Goal: Task Accomplishment & Management: Manage account settings

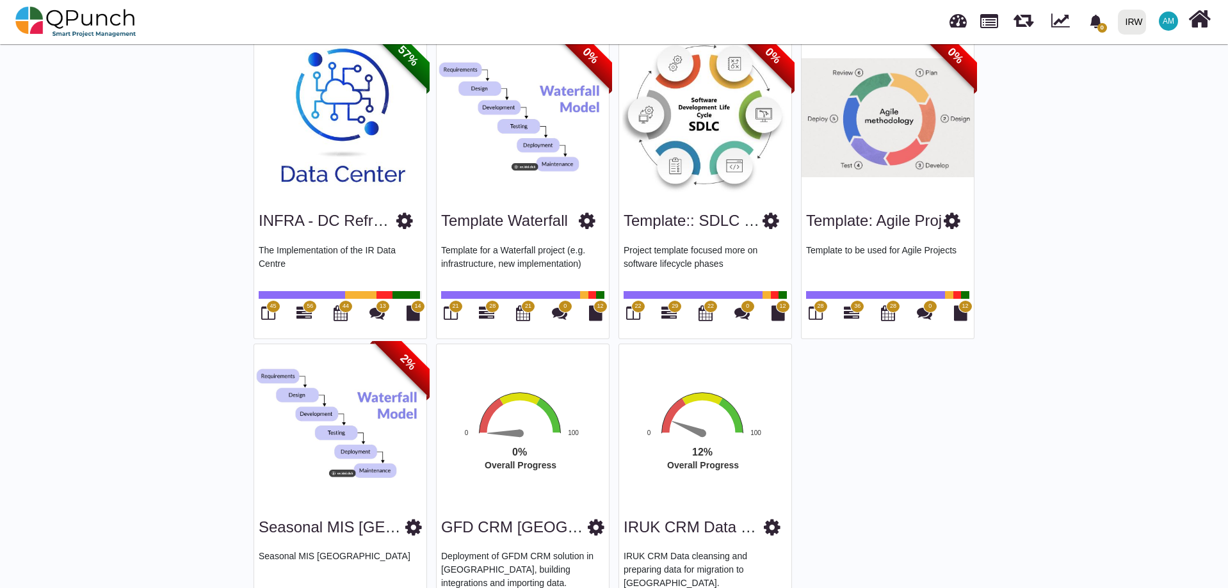
scroll to position [2123, 0]
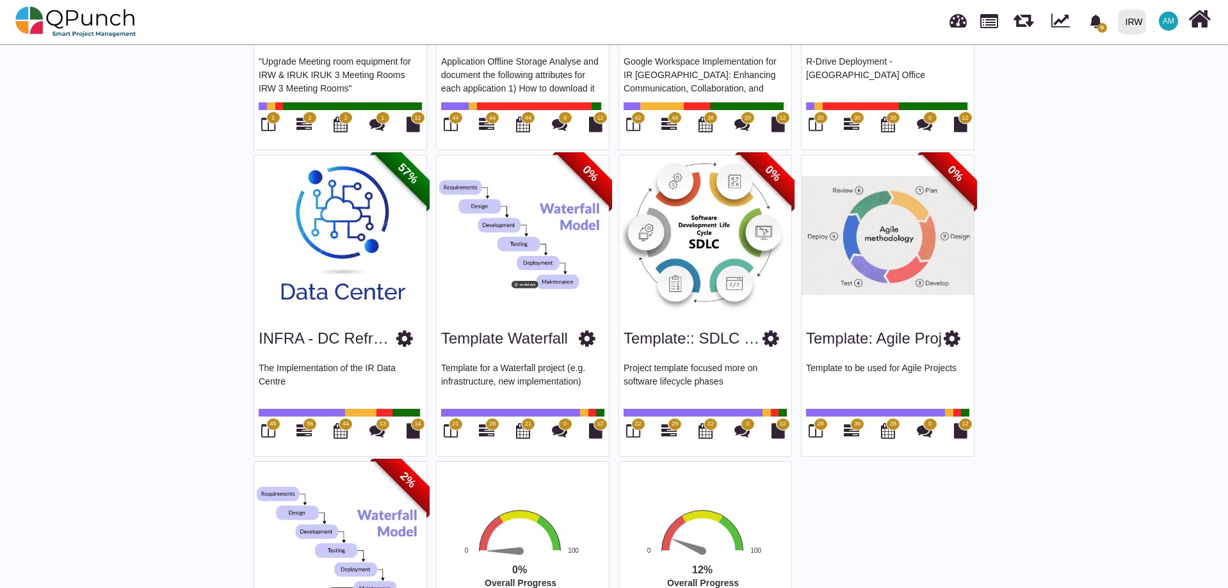
click at [710, 229] on img at bounding box center [705, 236] width 172 height 160
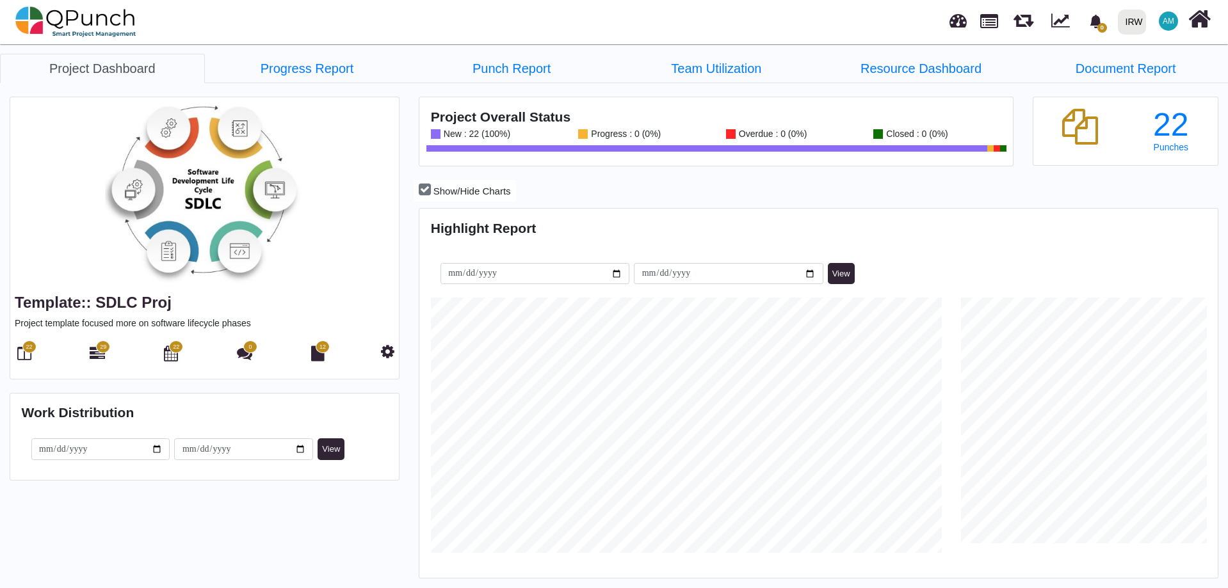
scroll to position [353, 794]
click at [24, 351] on span "22" at bounding box center [29, 347] width 14 height 13
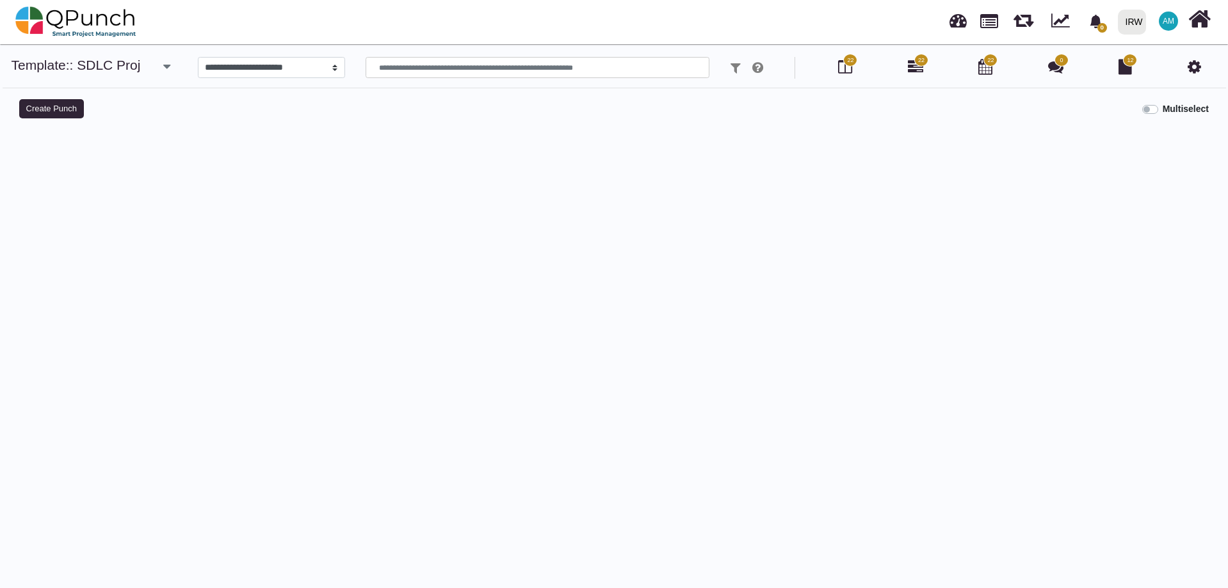
select select
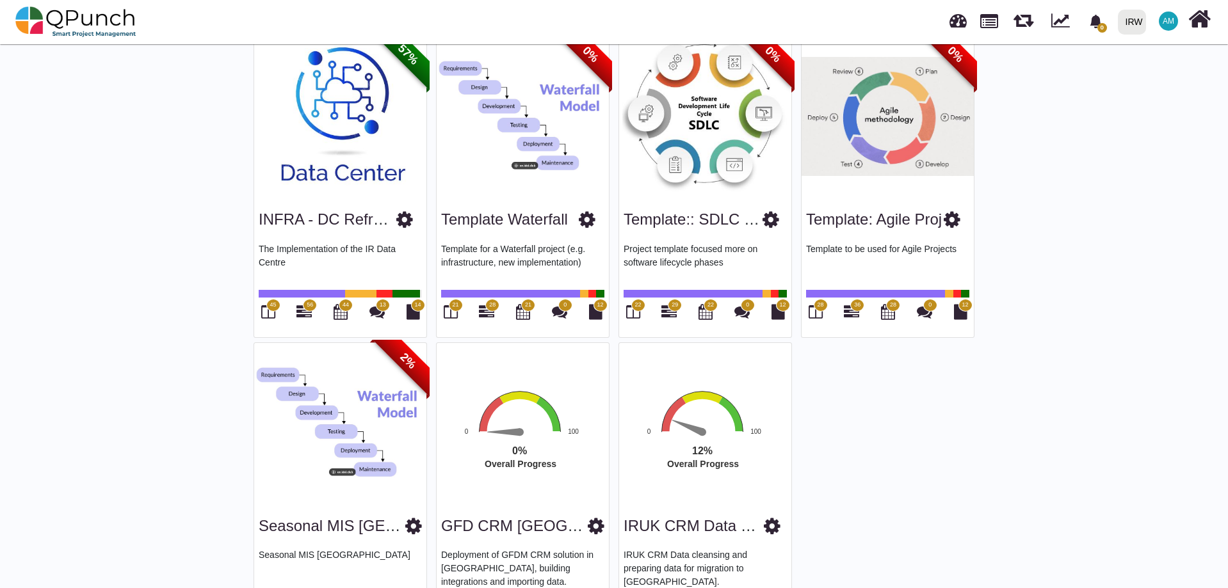
click at [817, 124] on img at bounding box center [887, 116] width 172 height 160
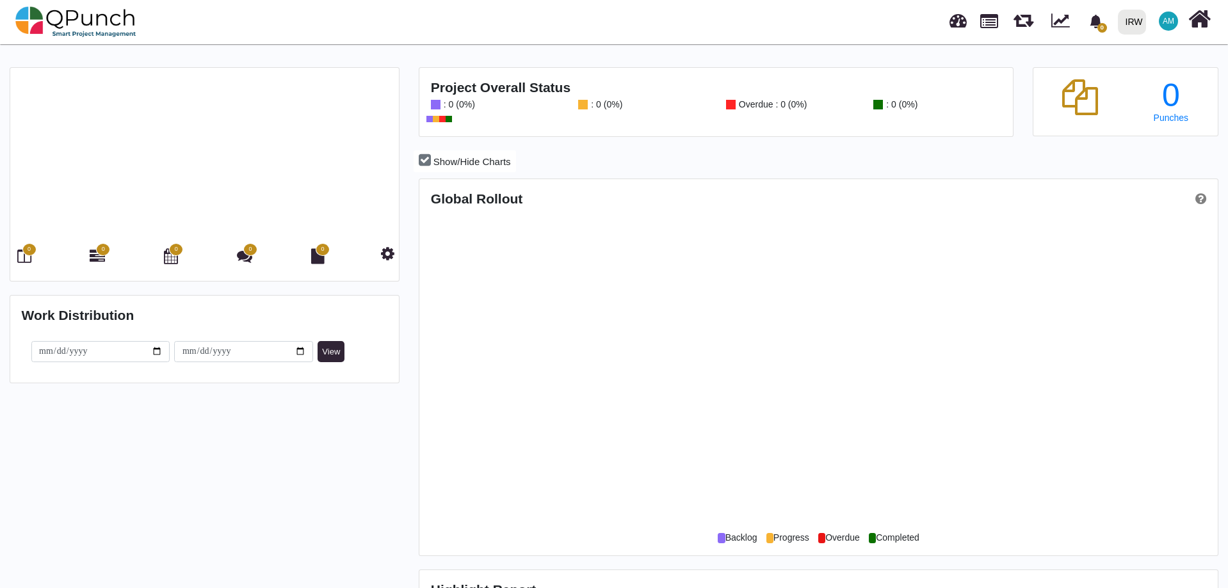
scroll to position [255, 530]
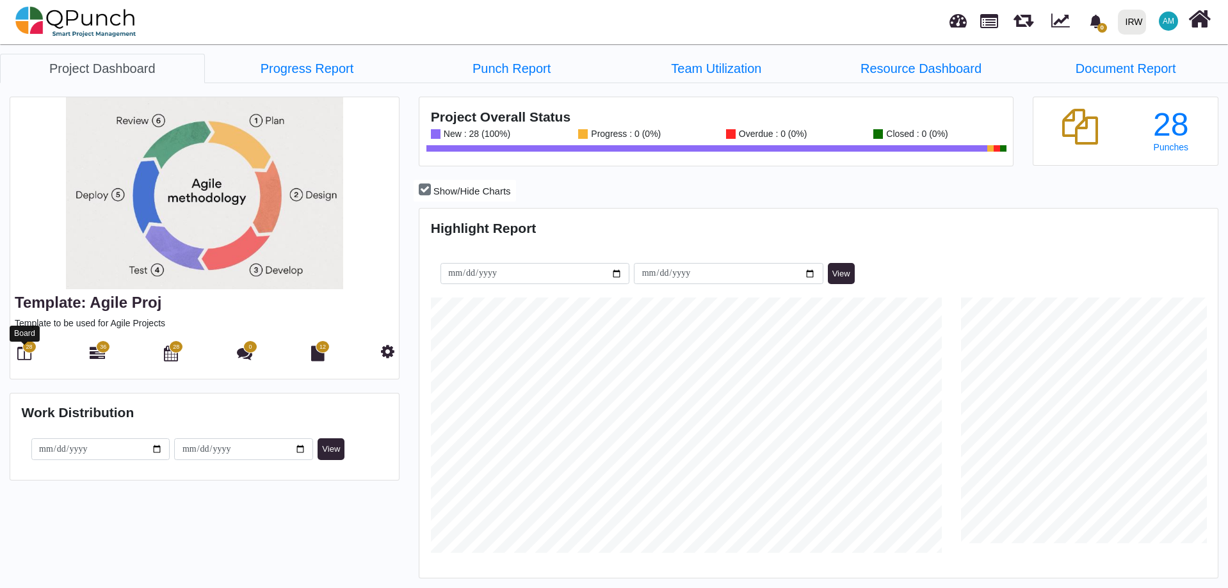
click at [17, 355] on icon at bounding box center [24, 353] width 14 height 15
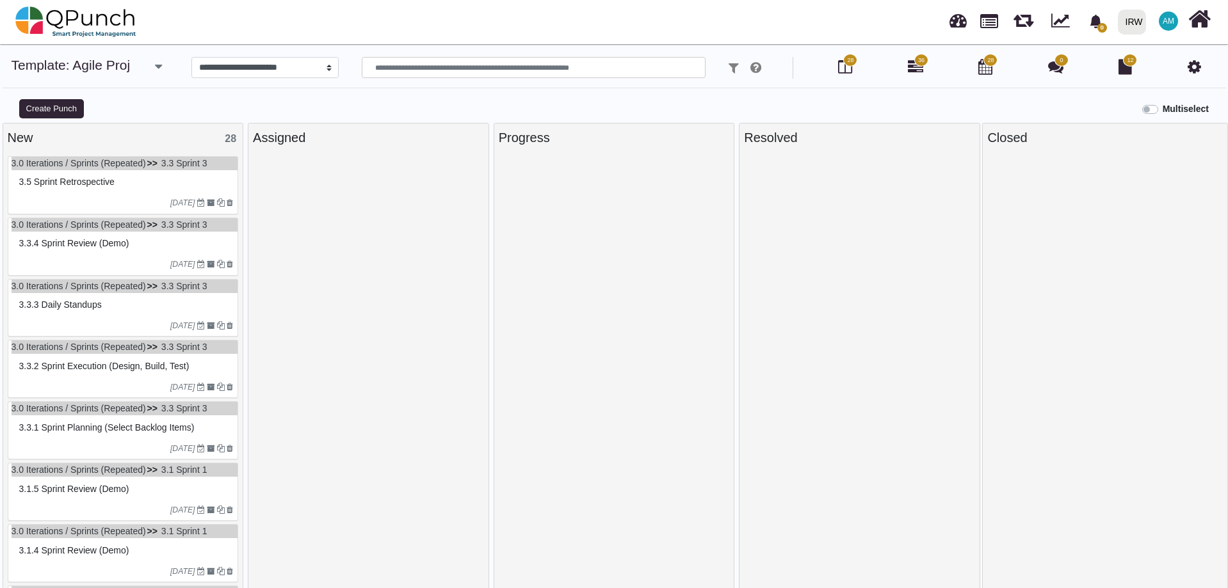
select select
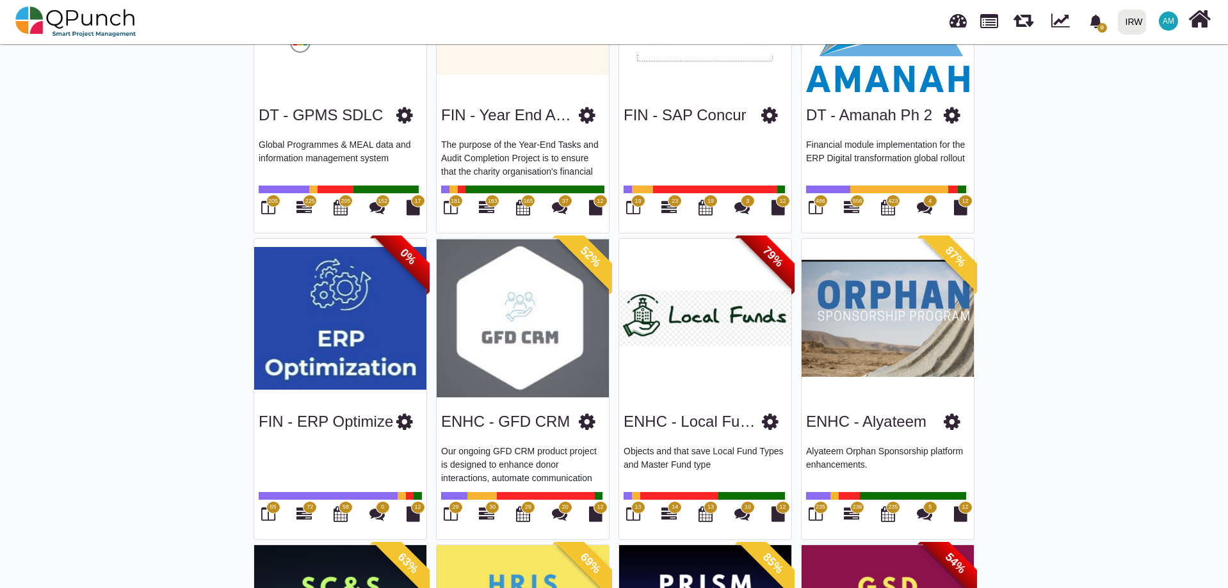
scroll to position [512, 0]
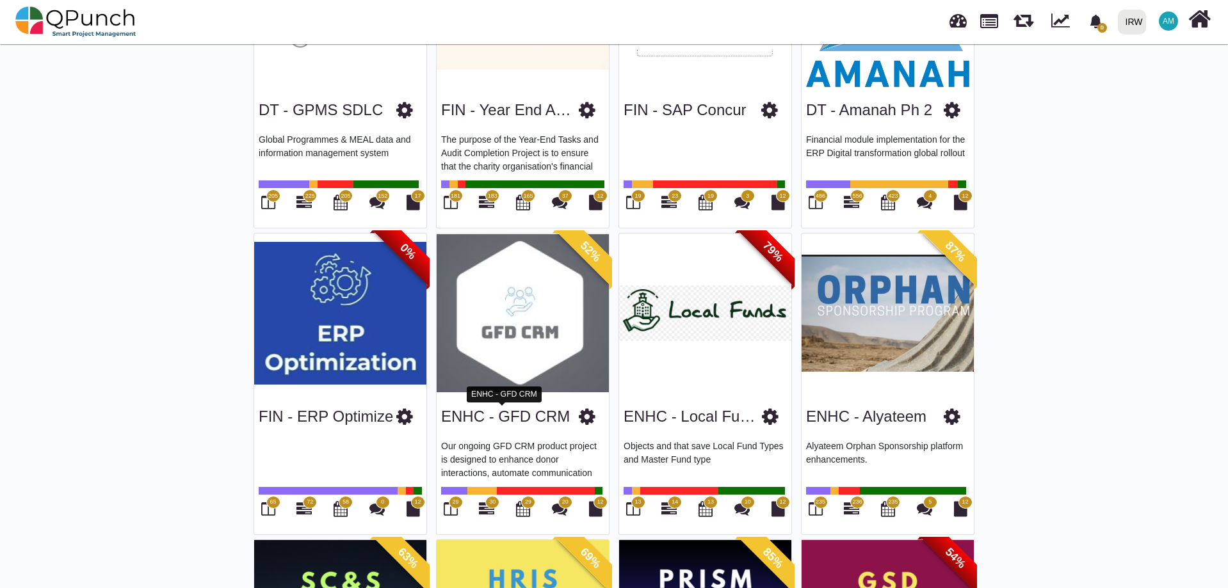
click at [504, 408] on link "ENHC - GFD CRM" at bounding box center [505, 416] width 129 height 17
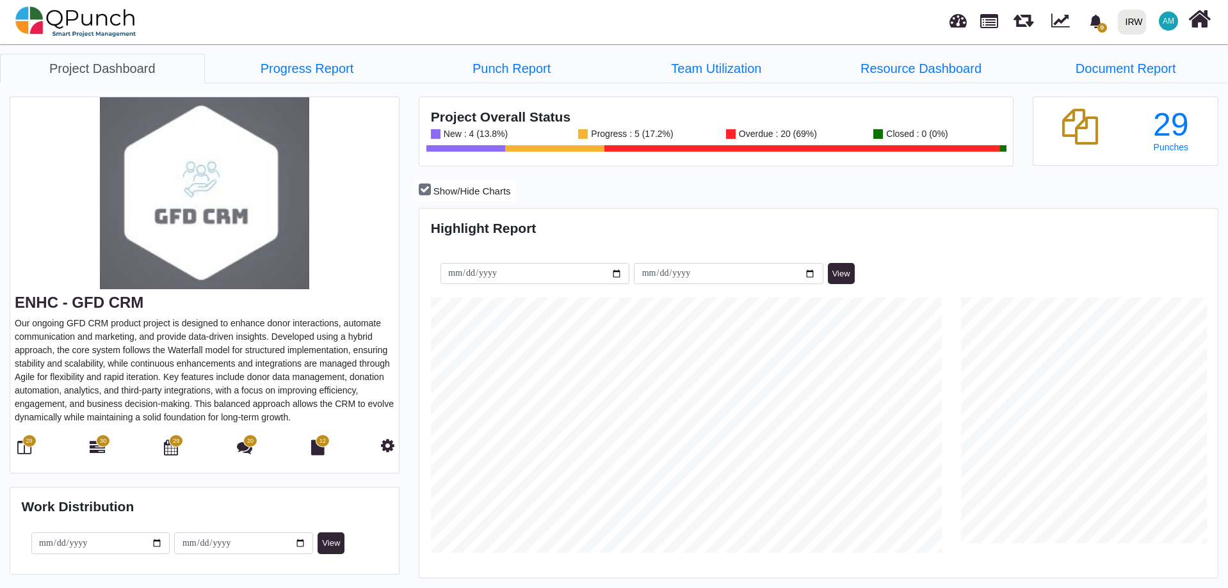
scroll to position [255, 265]
click at [93, 408] on icon at bounding box center [97, 447] width 15 height 15
click at [704, 70] on link "Team Utilization" at bounding box center [716, 68] width 205 height 29
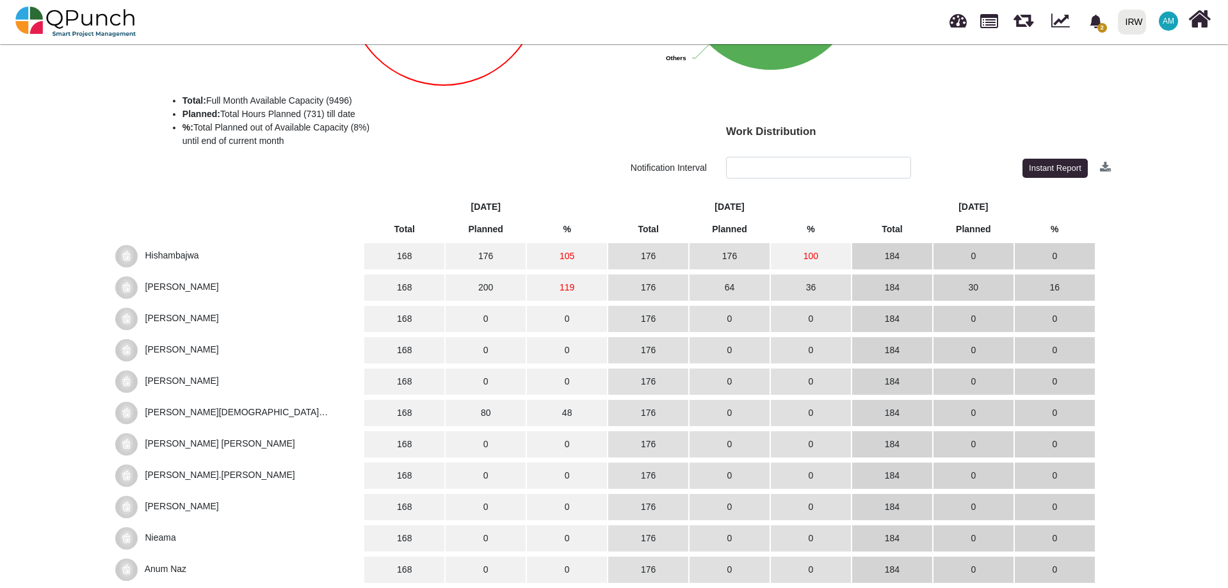
scroll to position [361, 0]
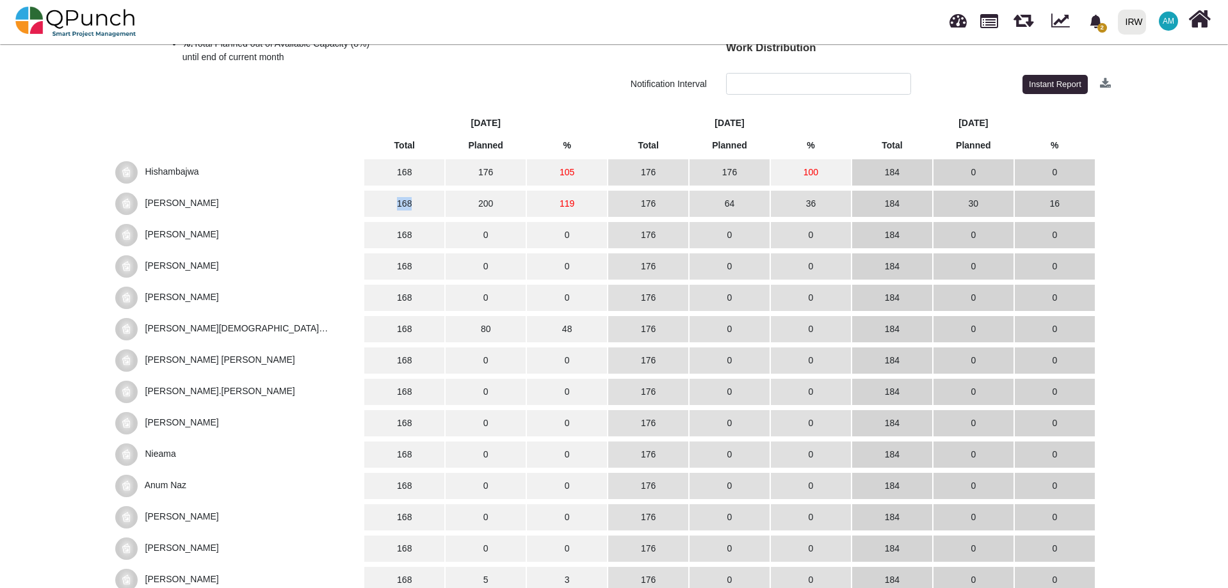
drag, startPoint x: 417, startPoint y: 202, endPoint x: 391, endPoint y: 202, distance: 25.6
click at [391, 202] on td "168" at bounding box center [404, 204] width 80 height 26
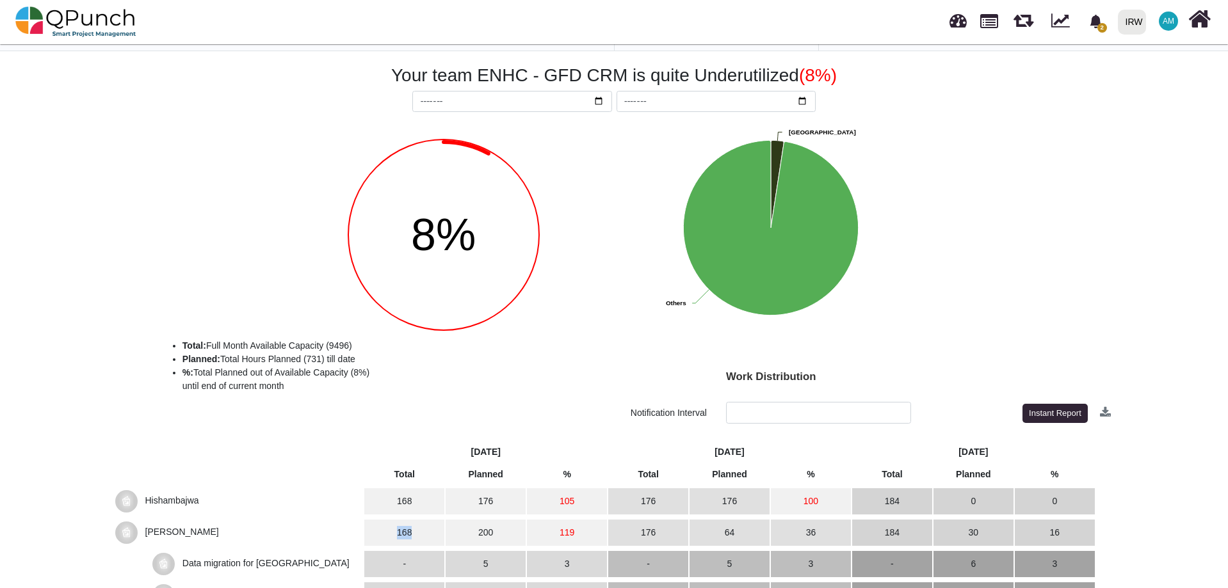
scroll to position [0, 0]
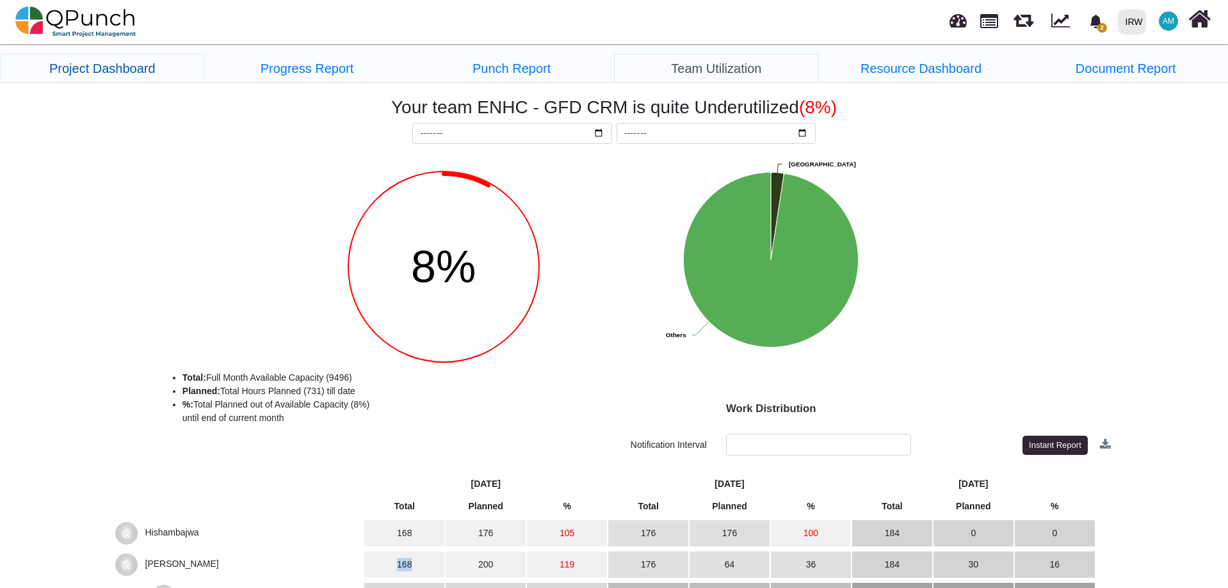
click at [80, 72] on link "Project Dashboard" at bounding box center [102, 68] width 205 height 29
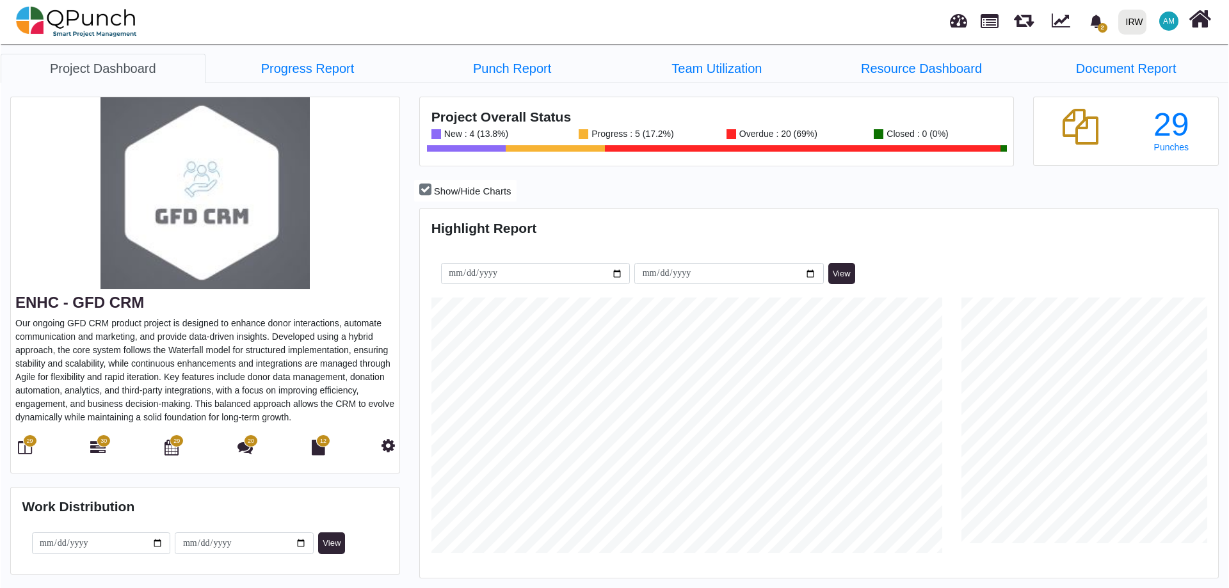
scroll to position [353, 794]
click at [168, 448] on icon at bounding box center [171, 447] width 14 height 15
select select "****"
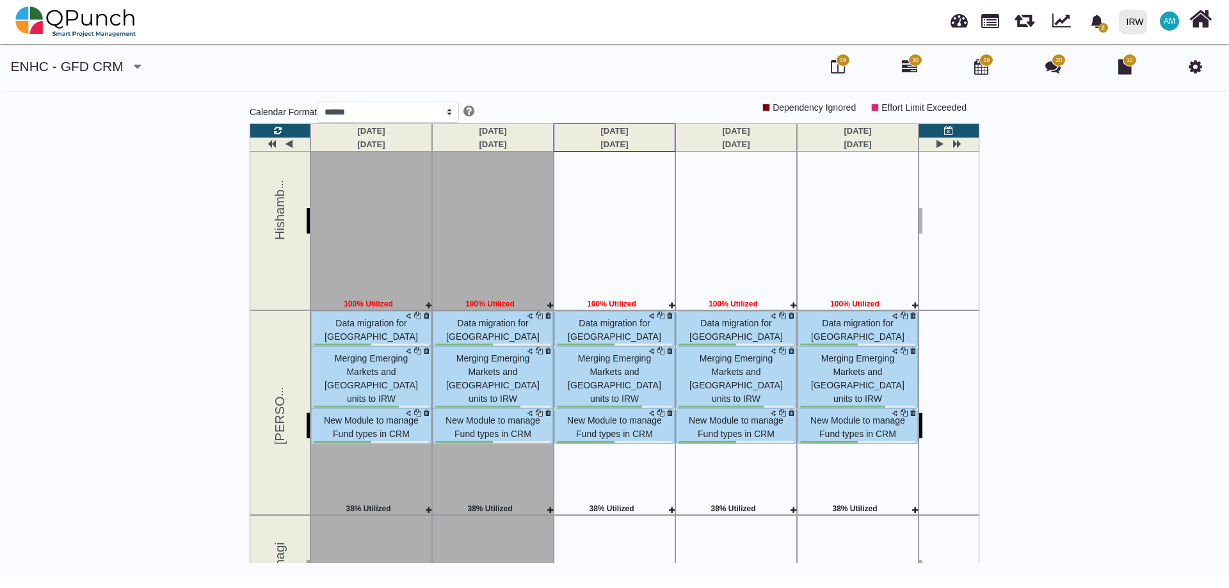
scroll to position [704, 0]
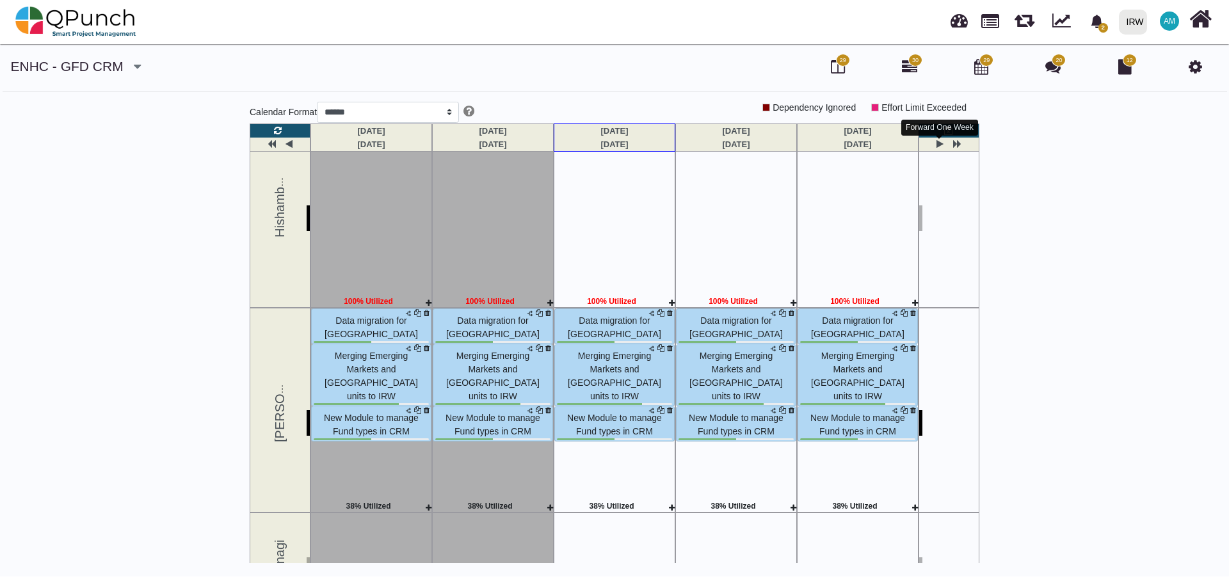
click at [939, 143] on icon at bounding box center [940, 144] width 7 height 9
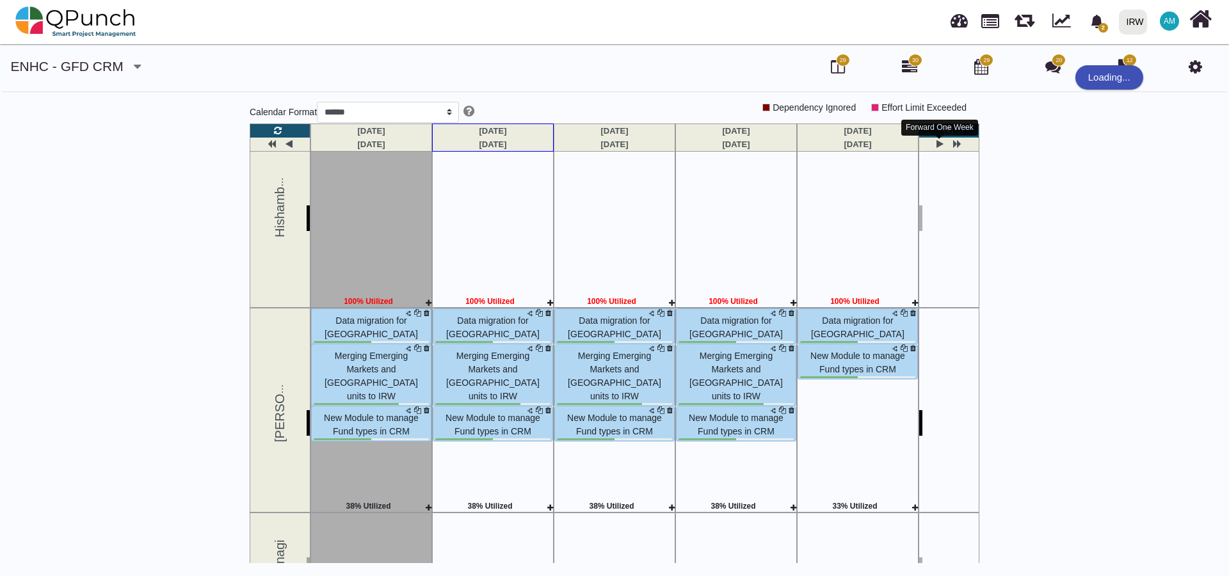
click at [942, 145] on icon at bounding box center [940, 144] width 7 height 9
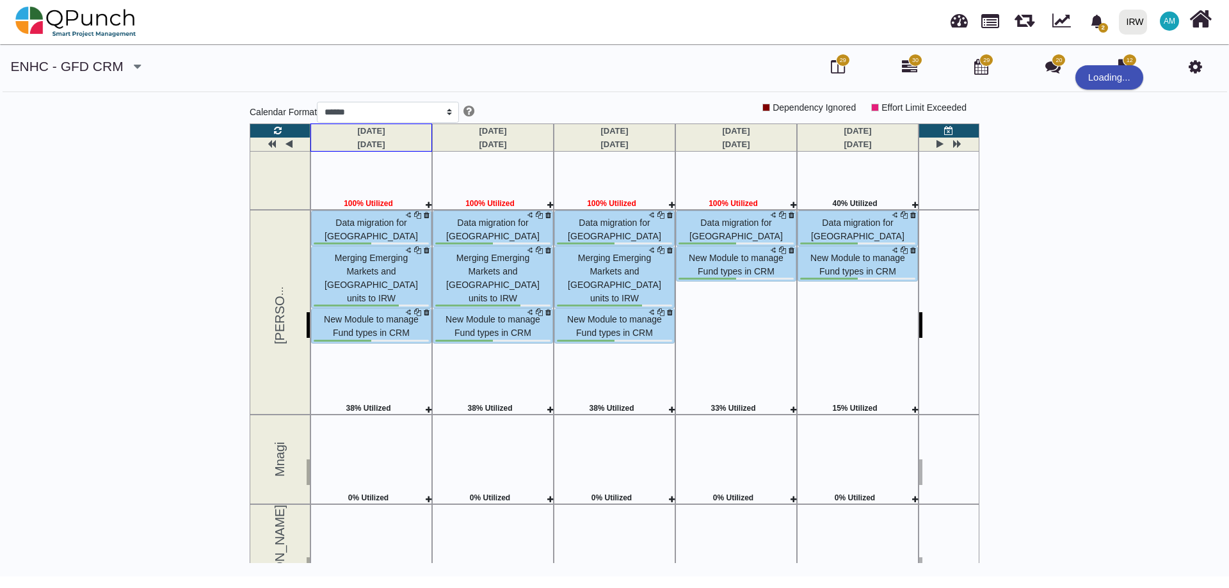
scroll to position [589, 0]
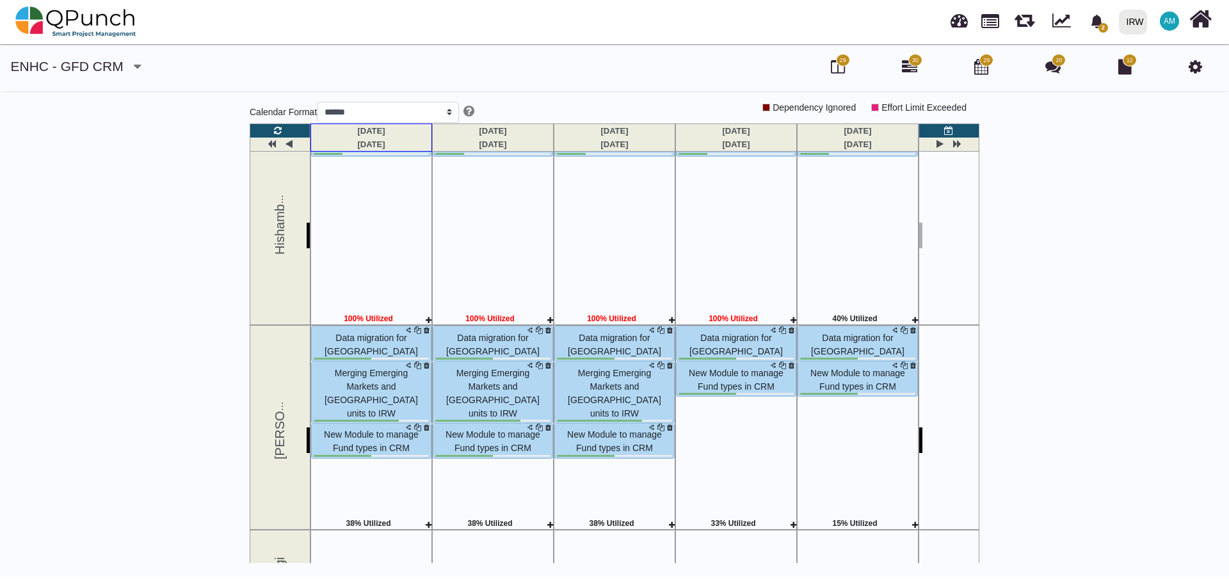
click at [1119, 332] on div "ENHC - GFD CRM DT - Digital Workplc DT - IRUK CRM DT - Amanah Ph 1 DT - GPMS Ro…" at bounding box center [614, 317] width 1229 height 520
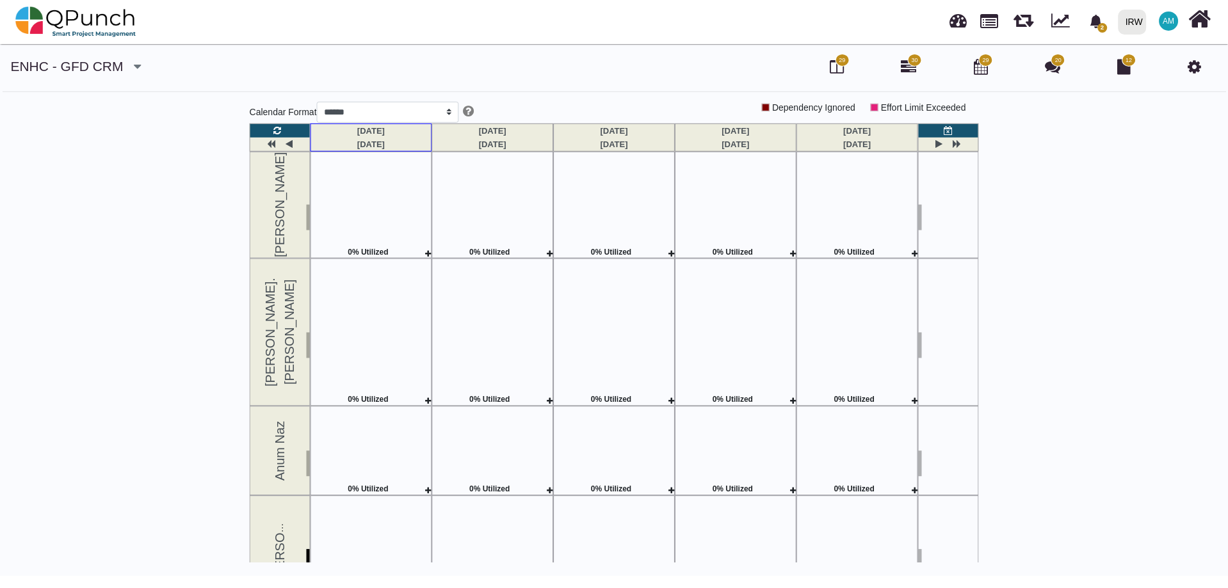
scroll to position [0, 0]
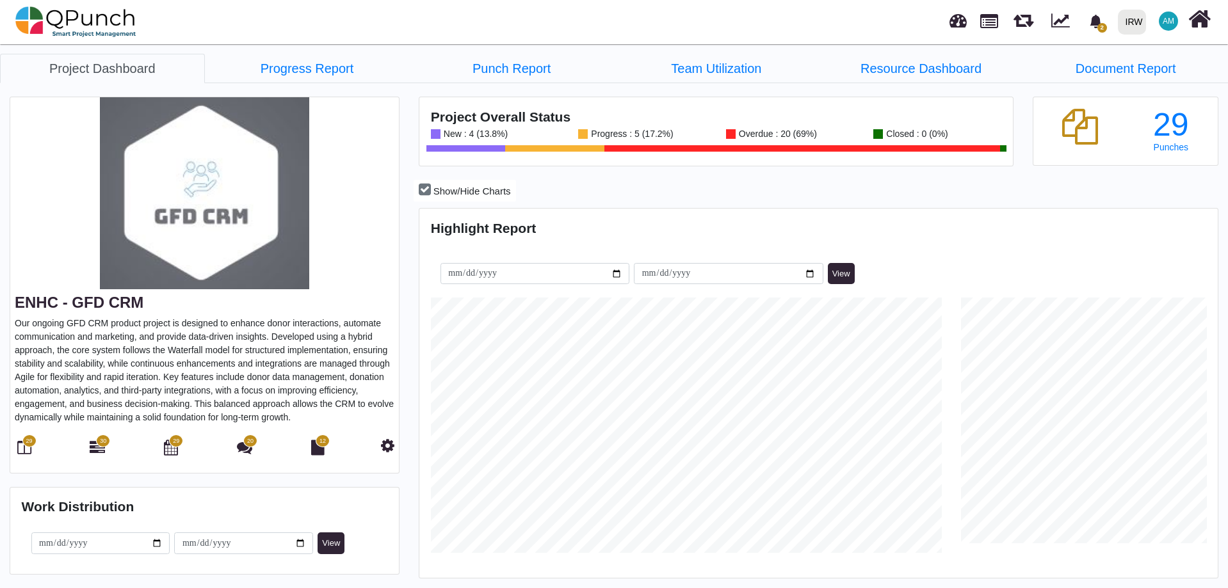
scroll to position [255, 265]
click at [22, 451] on icon at bounding box center [24, 447] width 14 height 15
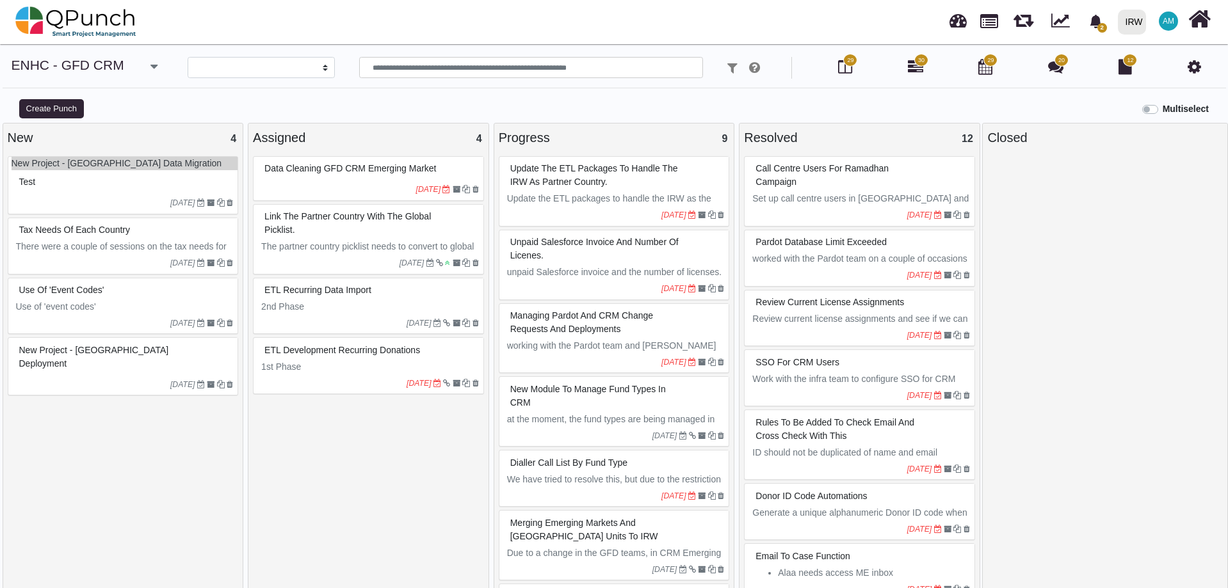
select select
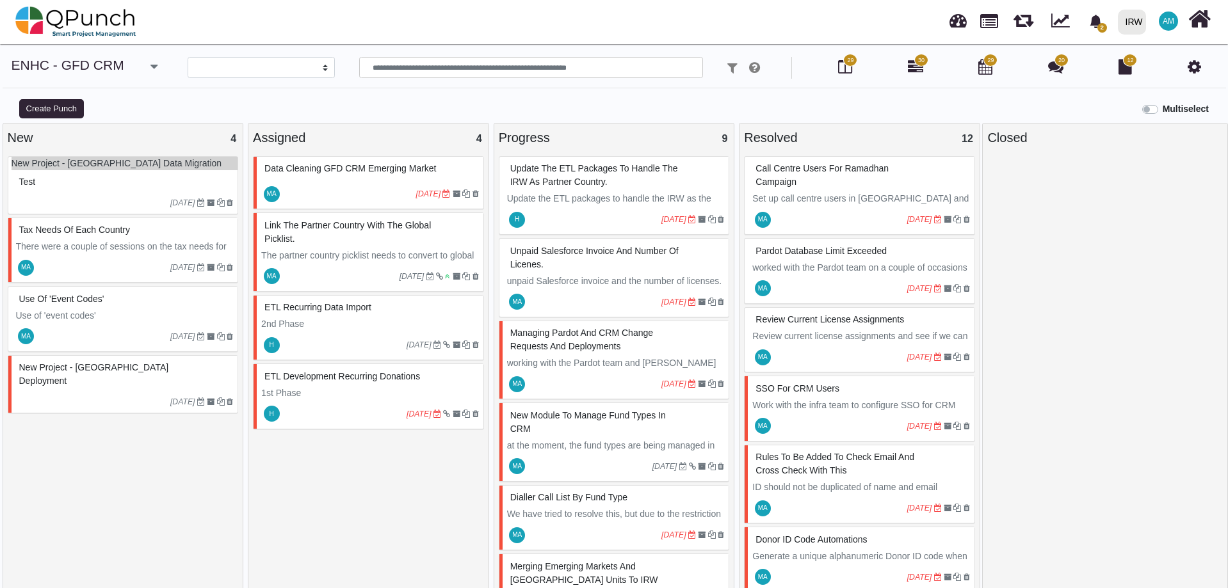
click at [812, 412] on div "MA 11-08-2025" at bounding box center [861, 426] width 227 height 29
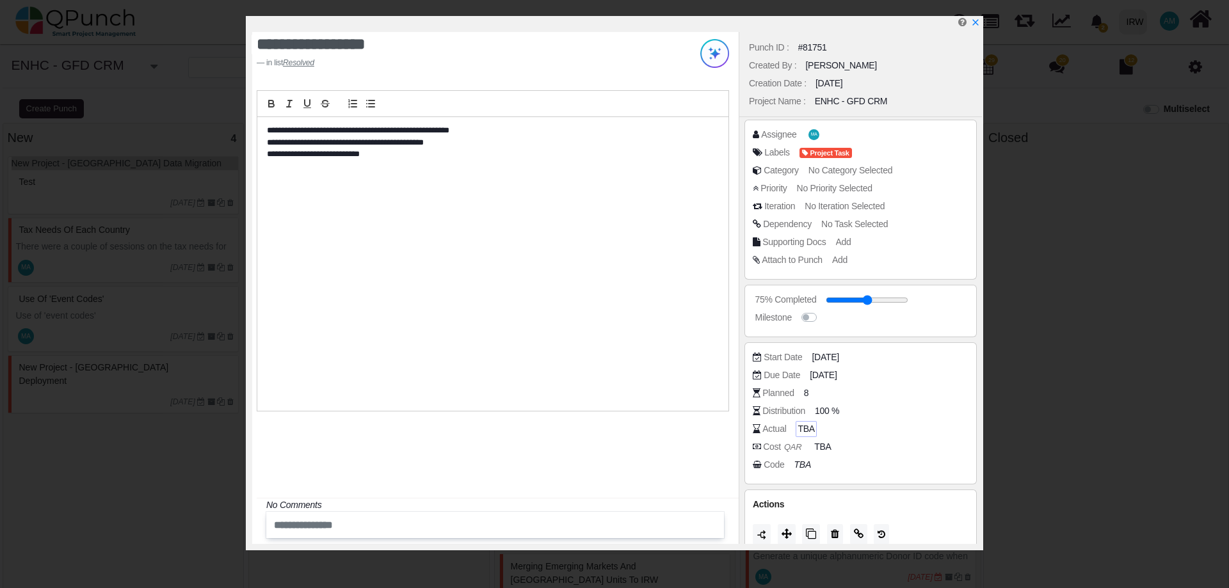
click at [811, 433] on span "TBA" at bounding box center [806, 428] width 17 height 13
click at [805, 432] on span "TBA" at bounding box center [806, 428] width 17 height 13
click at [977, 24] on icon "x" at bounding box center [975, 23] width 10 height 10
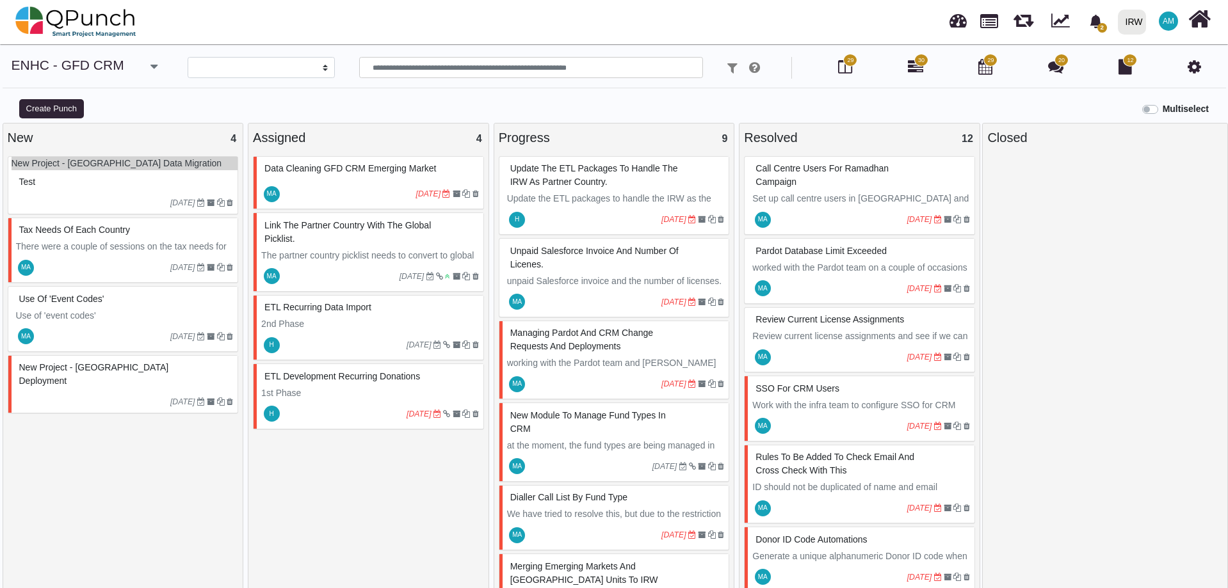
click at [580, 340] on span "Managing Pardot and CRM Change requests and deployments" at bounding box center [581, 340] width 143 height 24
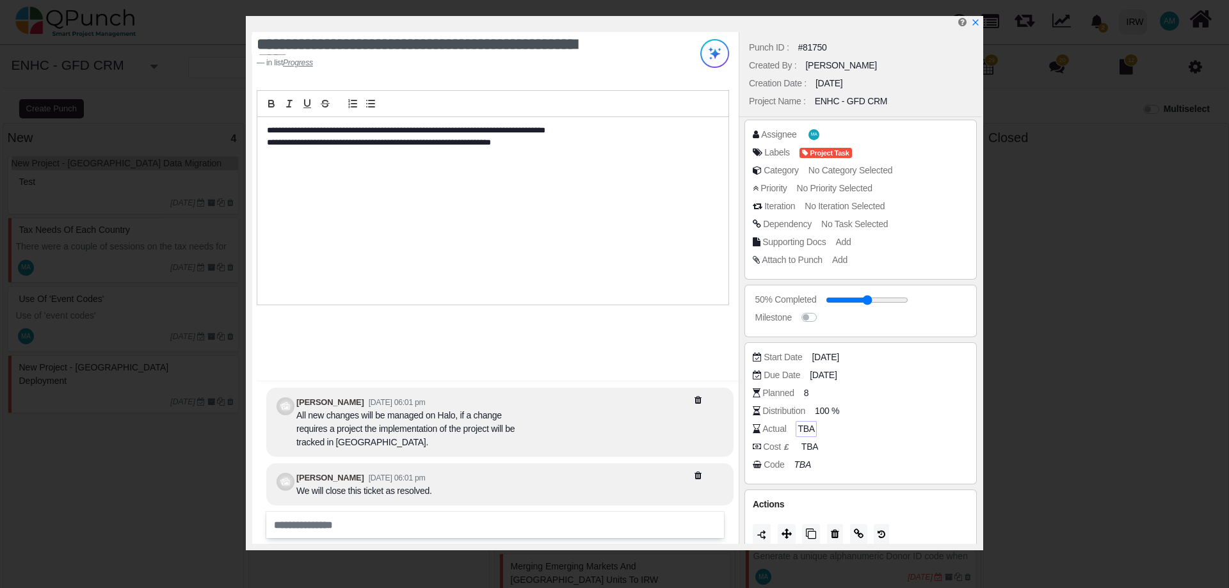
click at [804, 432] on span "TBA" at bounding box center [806, 428] width 17 height 13
click at [976, 22] on icon "x" at bounding box center [975, 23] width 7 height 7
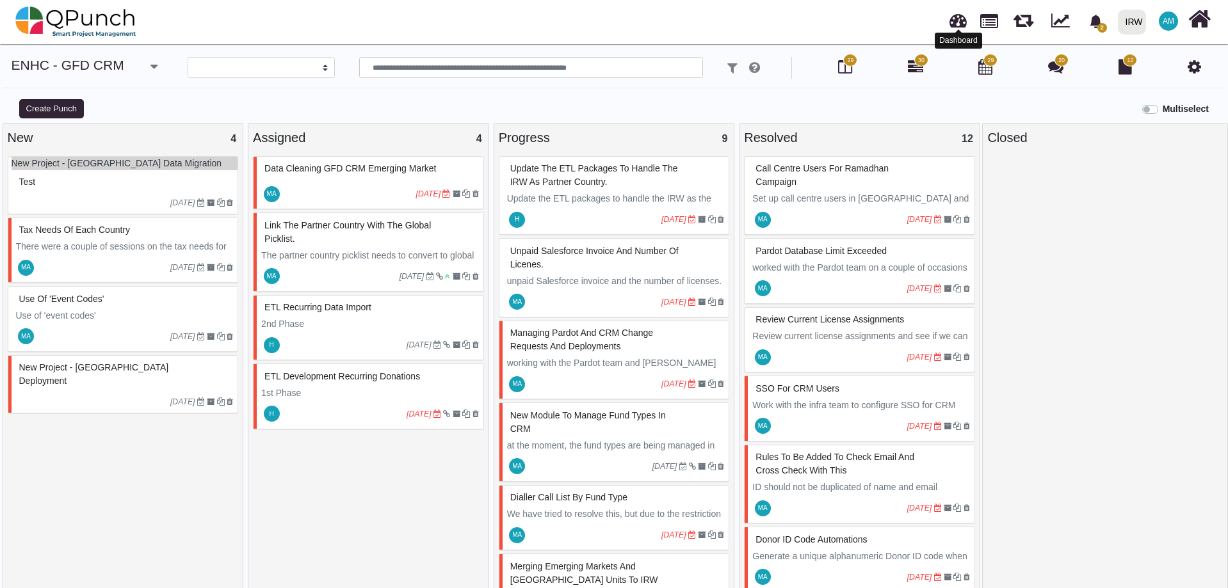
click at [964, 20] on link at bounding box center [957, 18] width 17 height 21
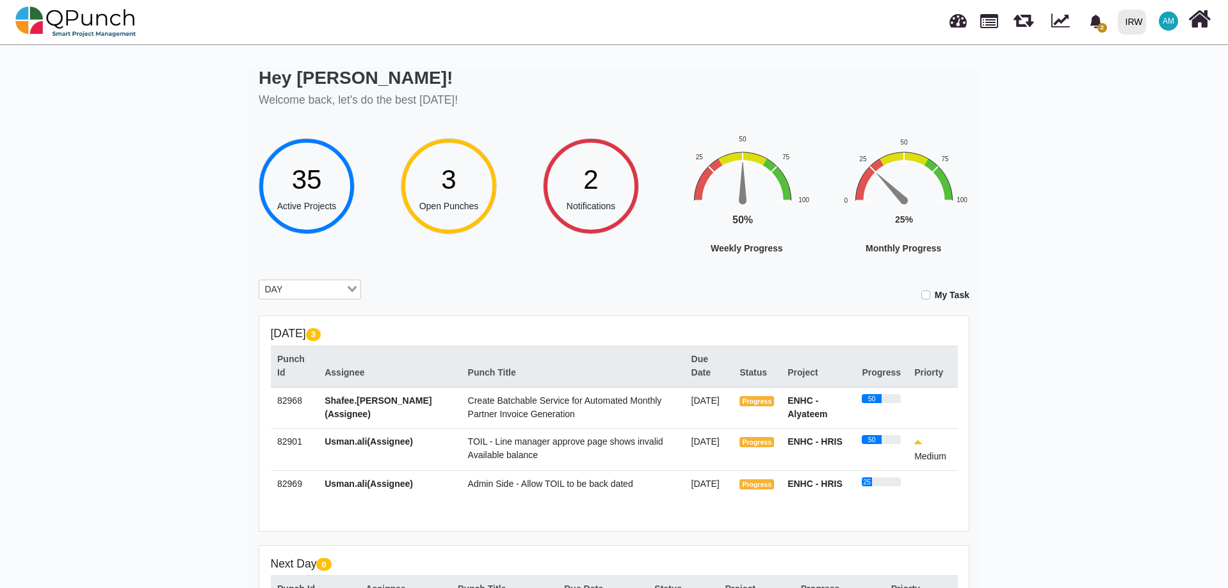
click at [956, 19] on link at bounding box center [957, 18] width 17 height 21
click at [958, 22] on link at bounding box center [957, 18] width 17 height 21
click at [992, 22] on link at bounding box center [989, 20] width 18 height 22
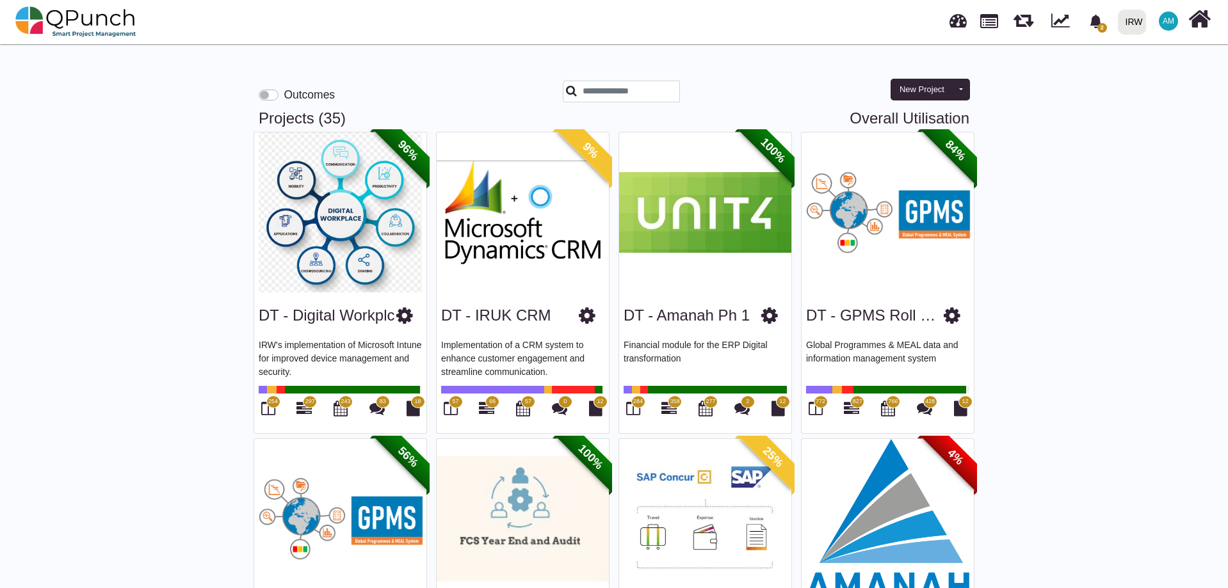
click at [284, 93] on label "Outcomes" at bounding box center [309, 94] width 51 height 17
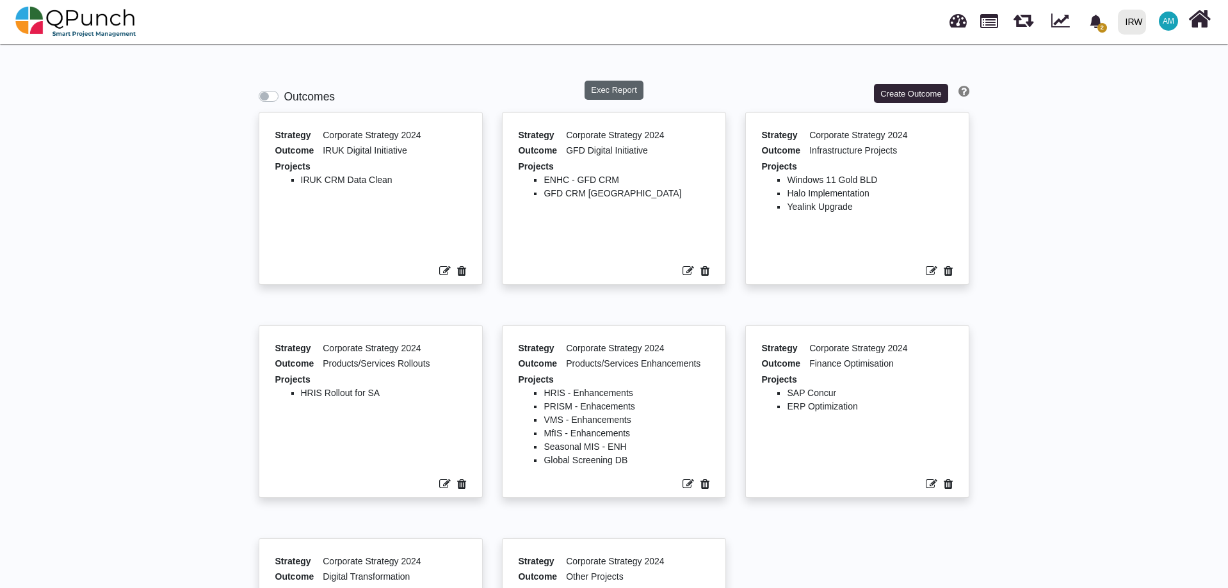
click at [617, 89] on button "Exec Report" at bounding box center [614, 90] width 60 height 19
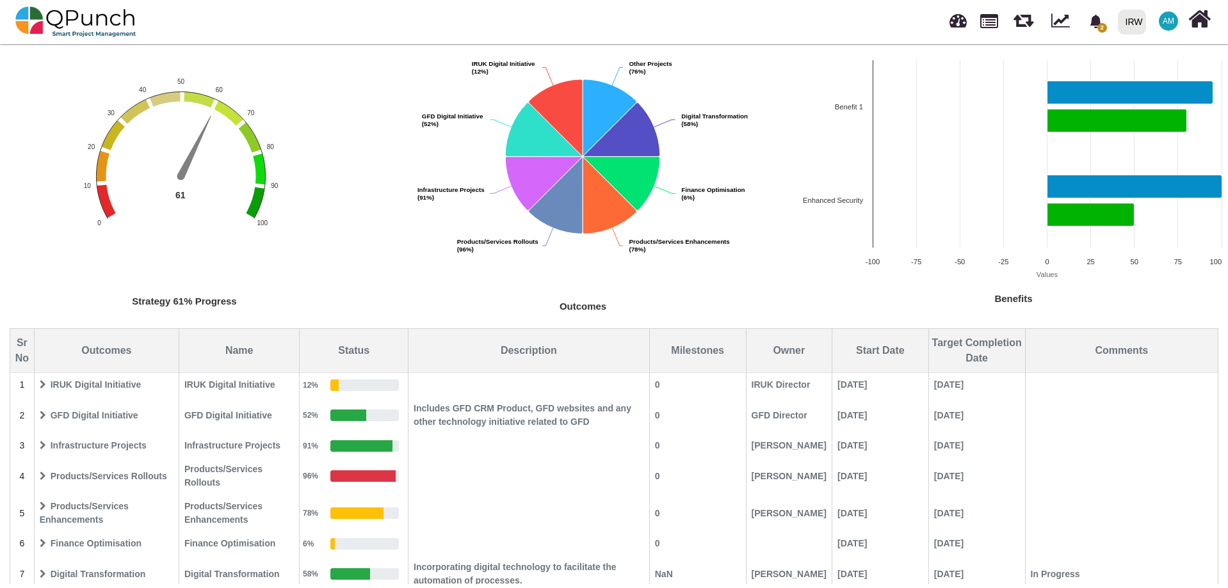
scroll to position [124, 0]
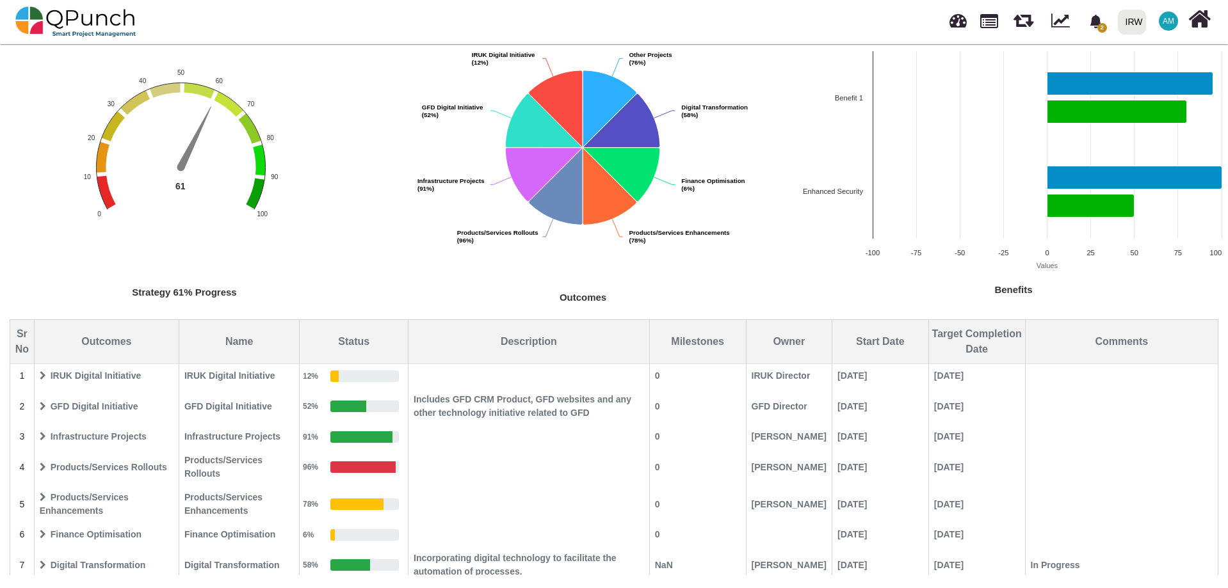
click at [44, 378] on icon at bounding box center [43, 375] width 6 height 9
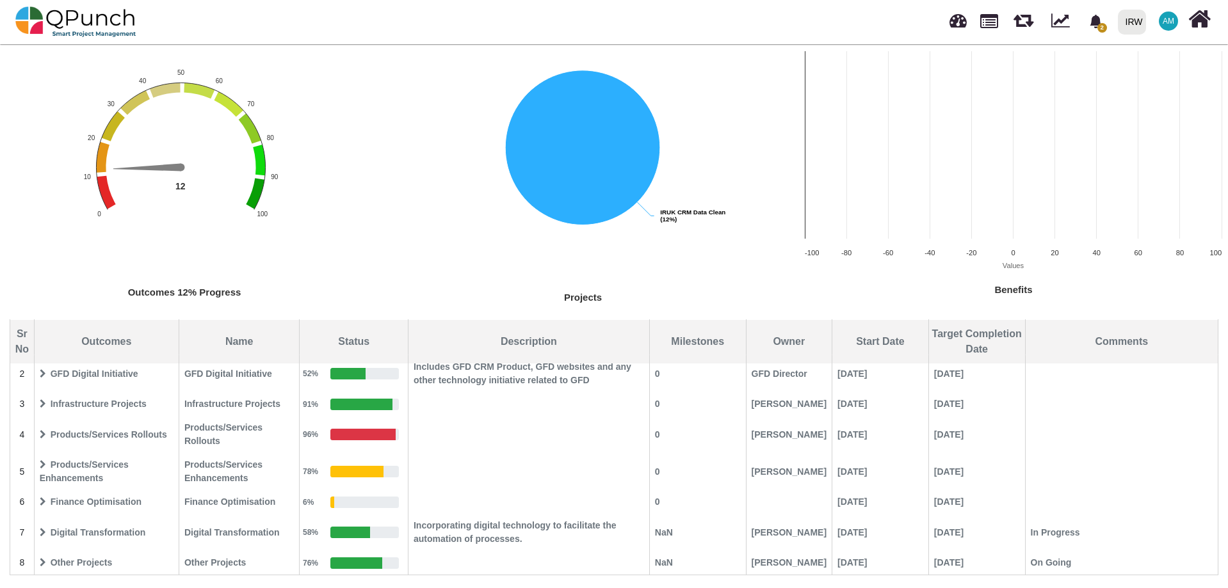
scroll to position [0, 0]
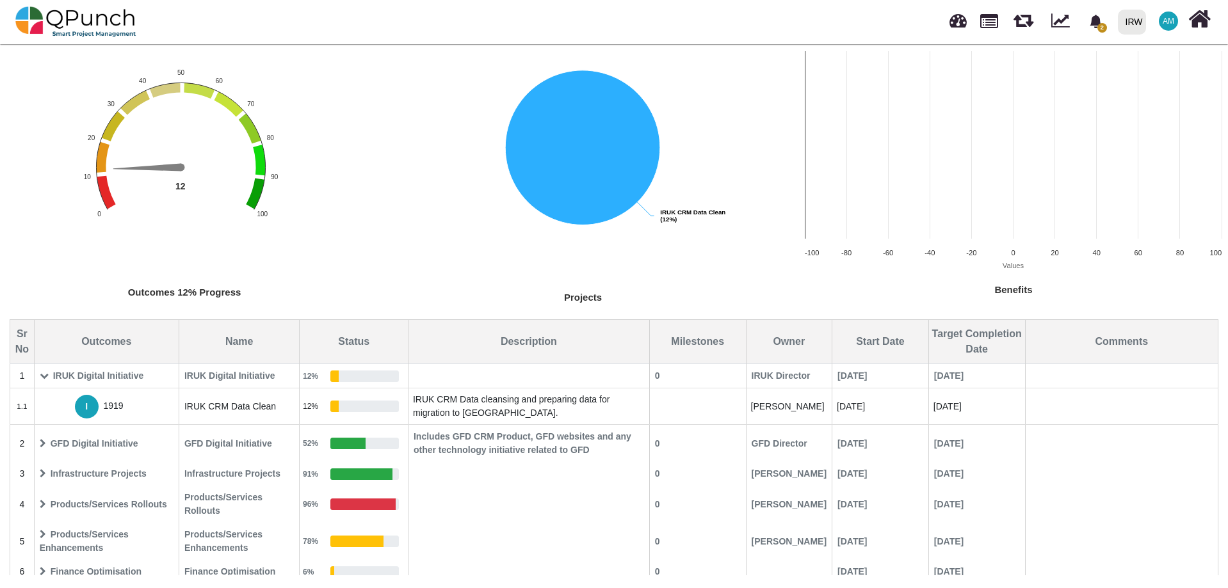
click at [45, 444] on icon at bounding box center [43, 443] width 6 height 9
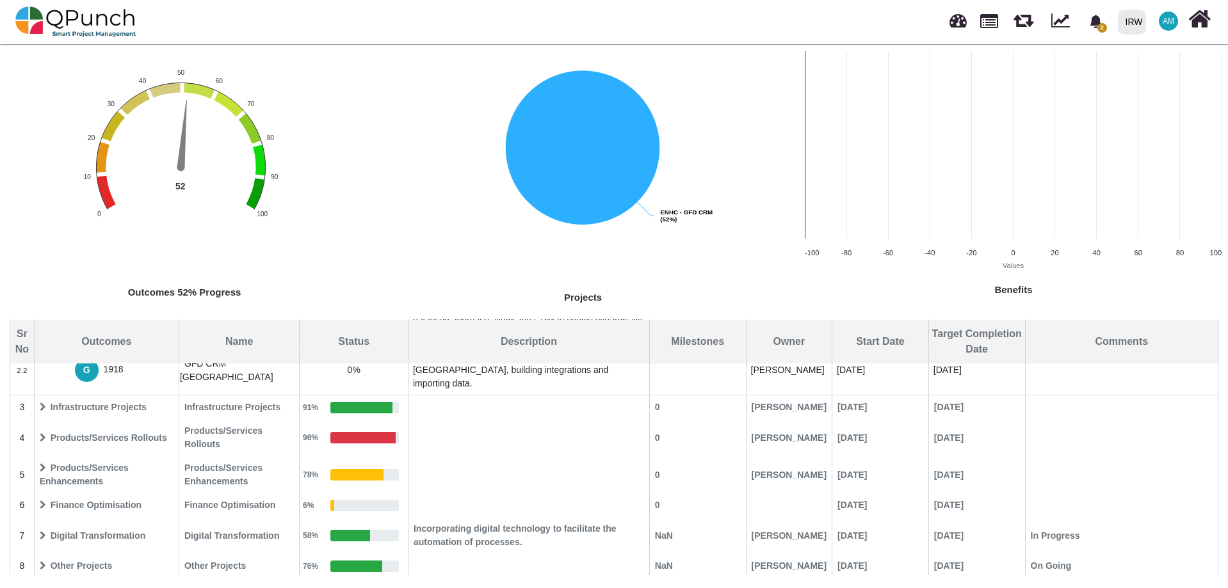
scroll to position [268, 0]
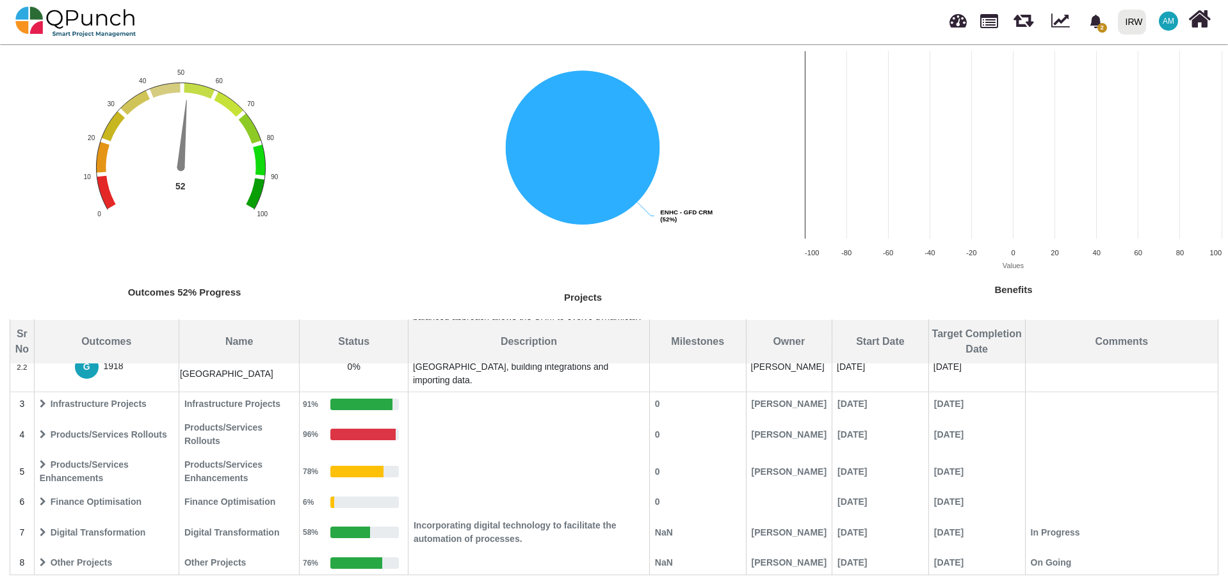
click at [43, 465] on icon at bounding box center [43, 464] width 6 height 9
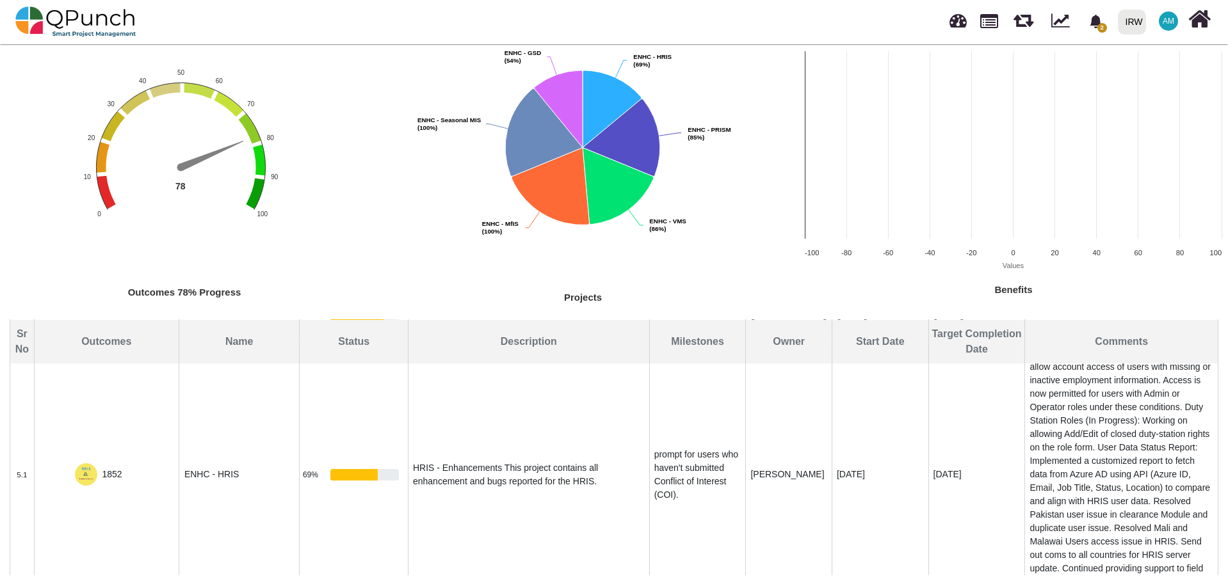
scroll to position [0, 0]
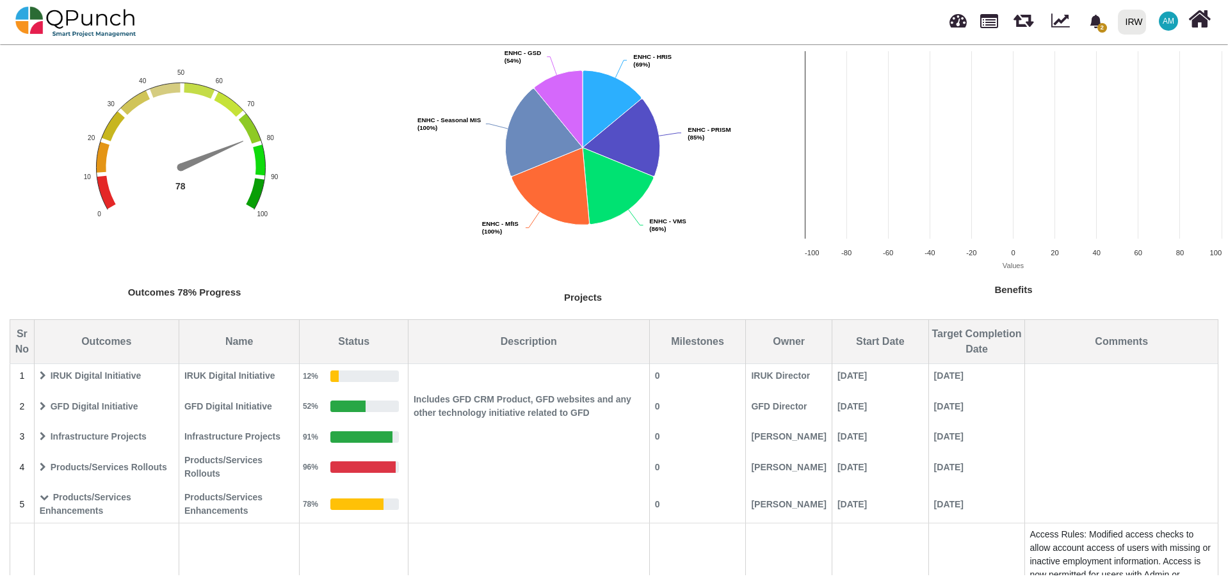
click at [50, 376] on span "IRUK Digital Initiative" at bounding box center [106, 376] width 143 height 22
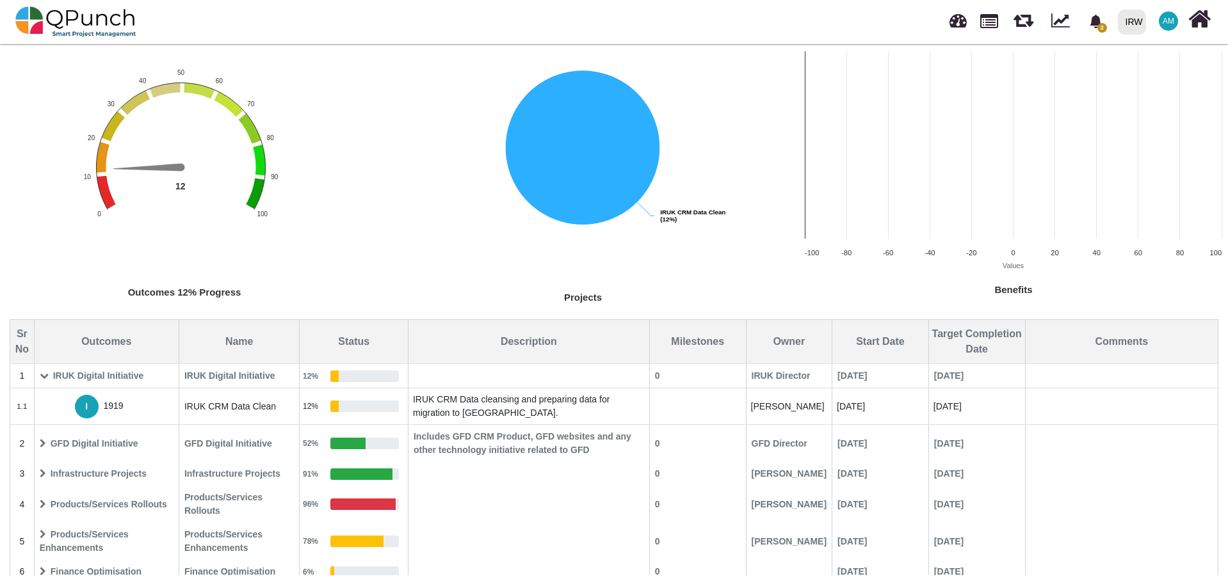
click at [50, 376] on span "IRUK Digital Initiative" at bounding box center [106, 376] width 143 height 22
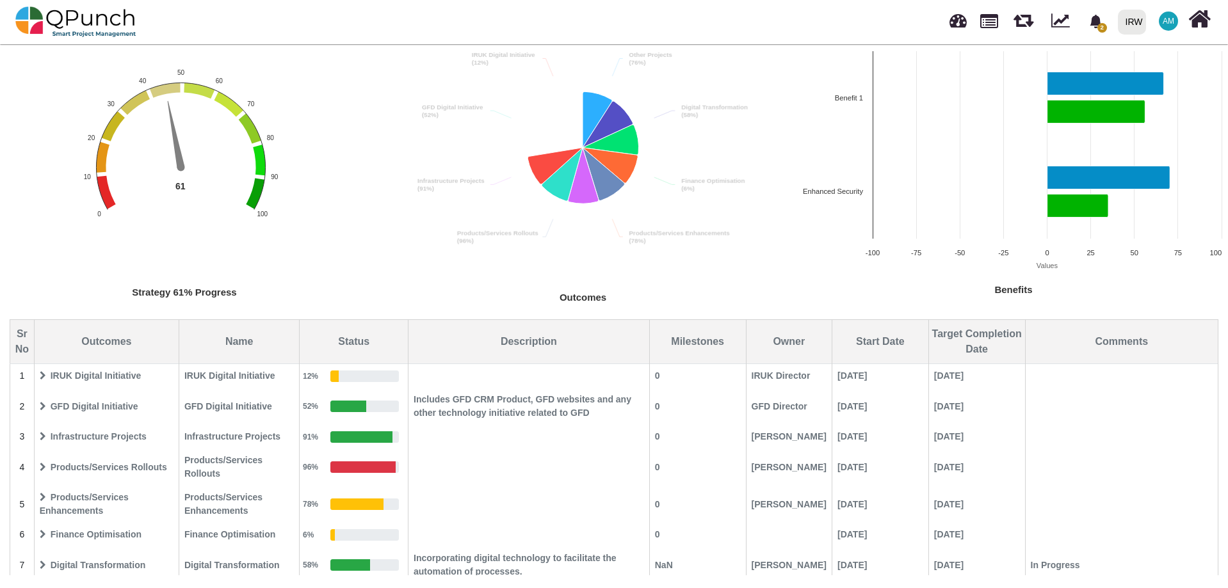
click at [51, 377] on span "IRUK Digital Initiative" at bounding box center [106, 376] width 143 height 22
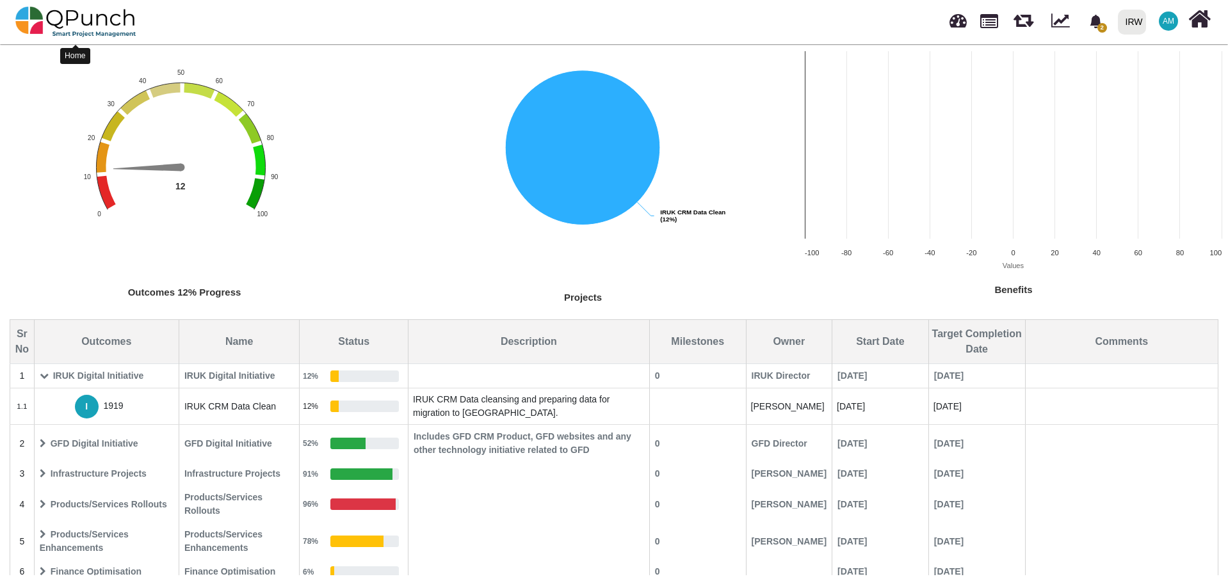
click at [91, 17] on img at bounding box center [75, 22] width 121 height 38
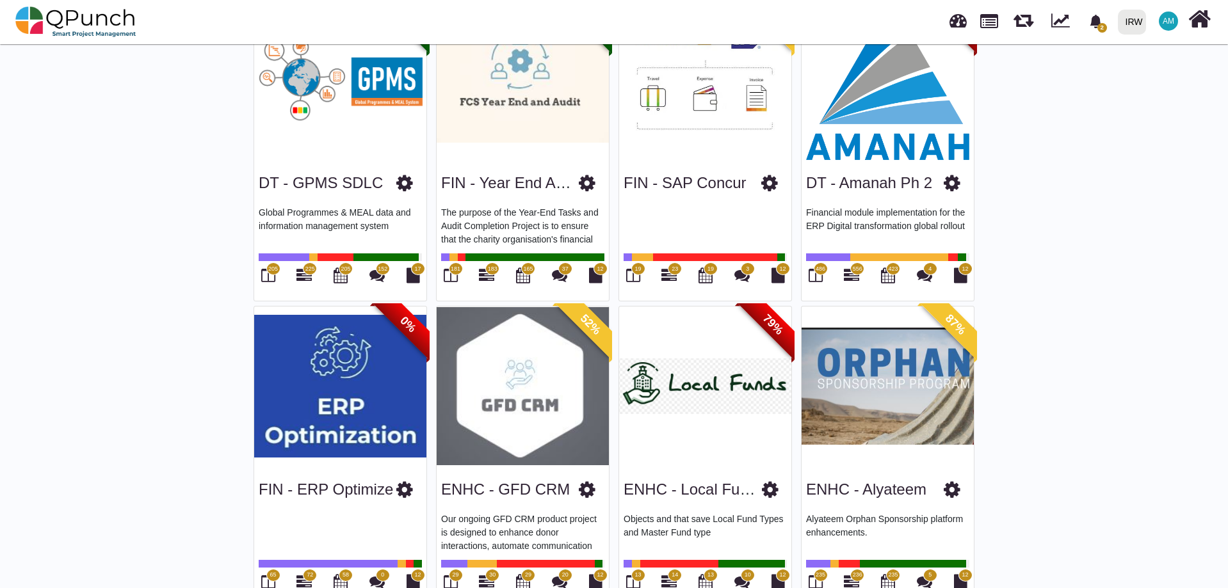
scroll to position [512, 0]
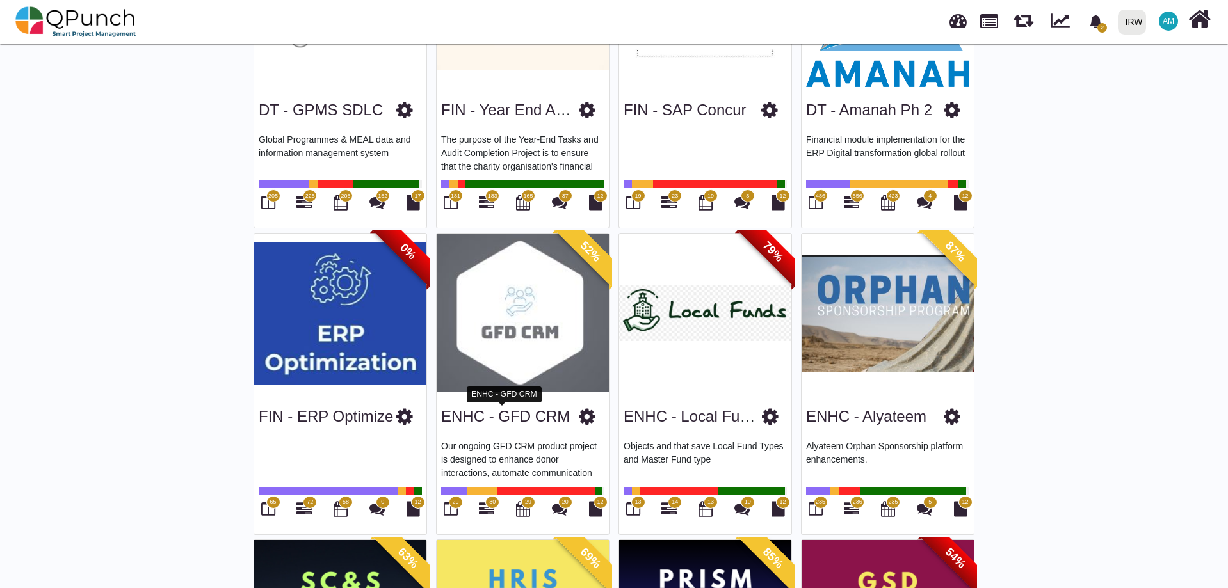
click at [545, 415] on link "ENHC - GFD CRM" at bounding box center [505, 416] width 129 height 17
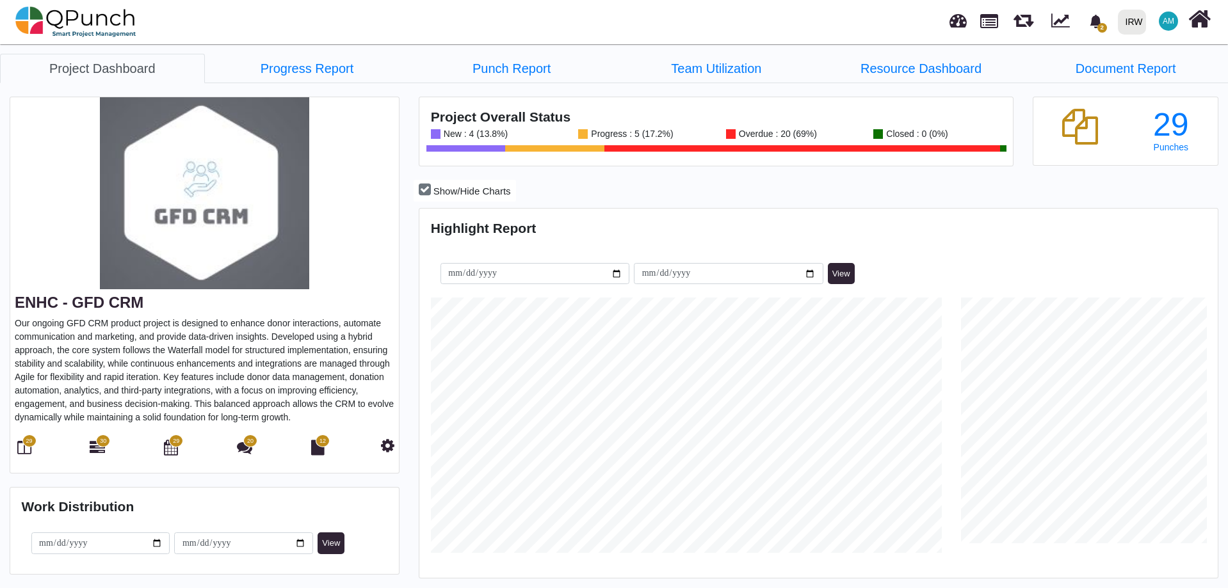
scroll to position [353, 794]
click at [24, 447] on icon at bounding box center [24, 447] width 14 height 15
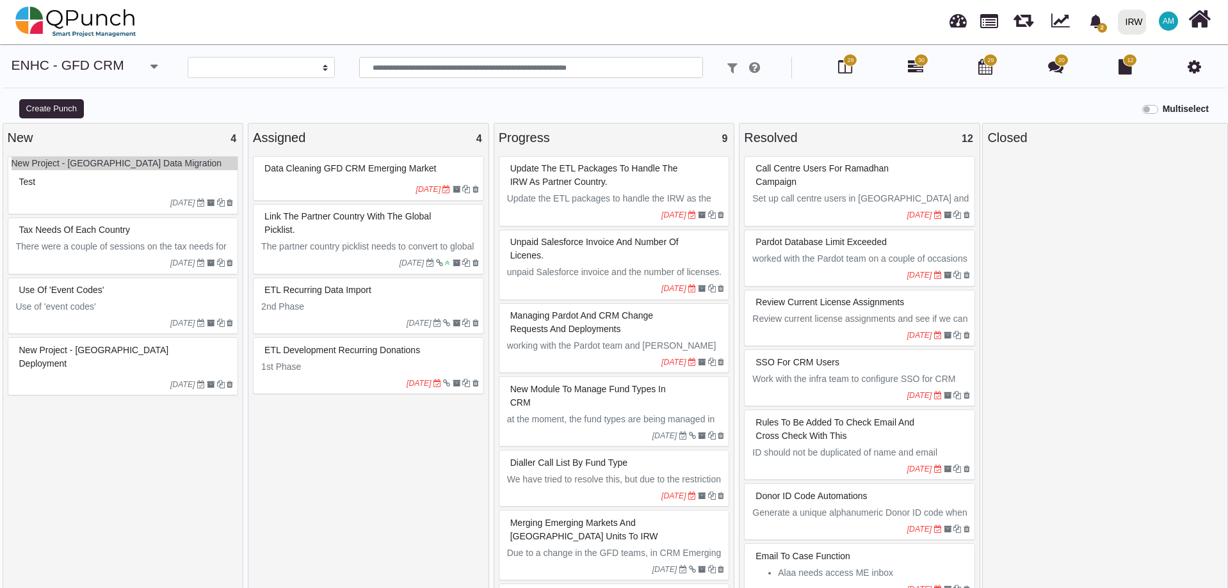
select select
click at [362, 184] on div at bounding box center [338, 190] width 154 height 12
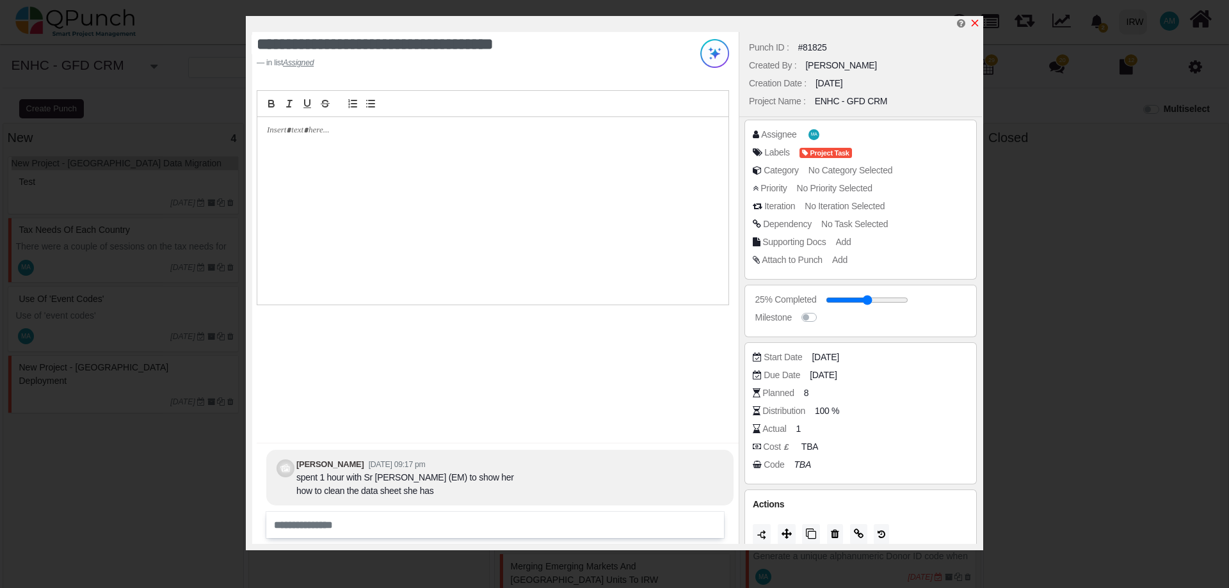
click at [974, 24] on icon "x" at bounding box center [975, 23] width 10 height 10
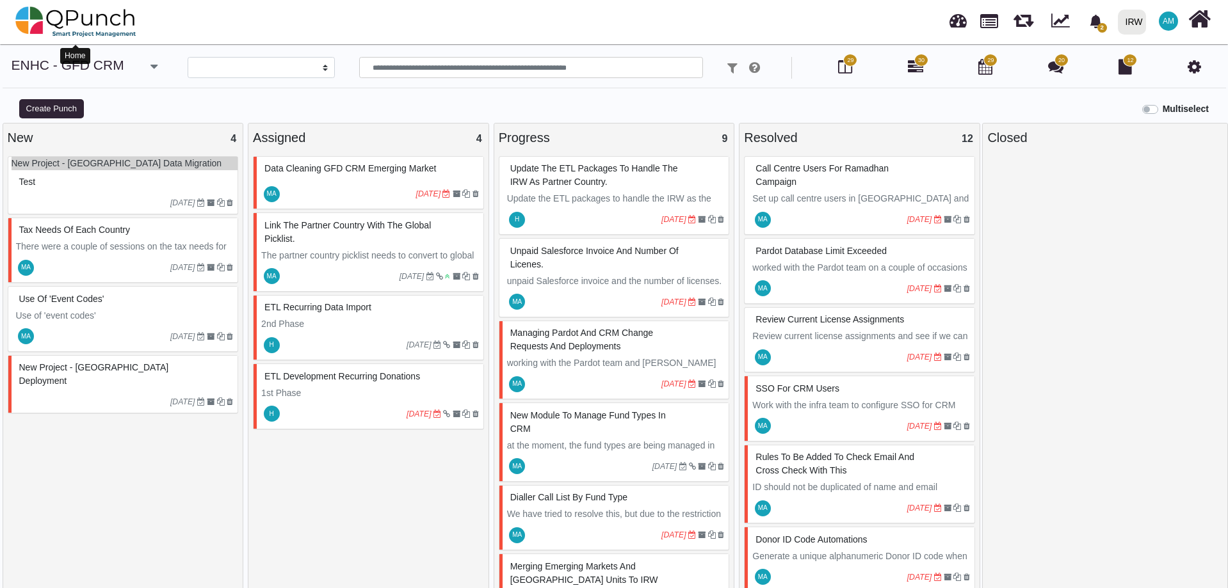
click at [64, 17] on img at bounding box center [75, 22] width 121 height 38
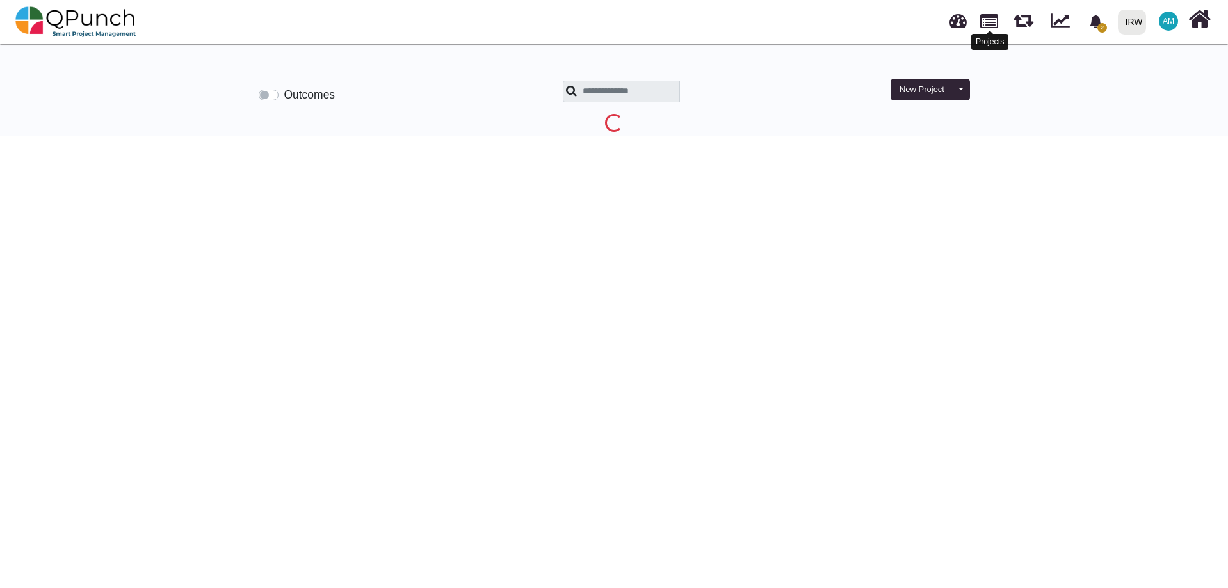
click at [990, 22] on link at bounding box center [989, 20] width 18 height 22
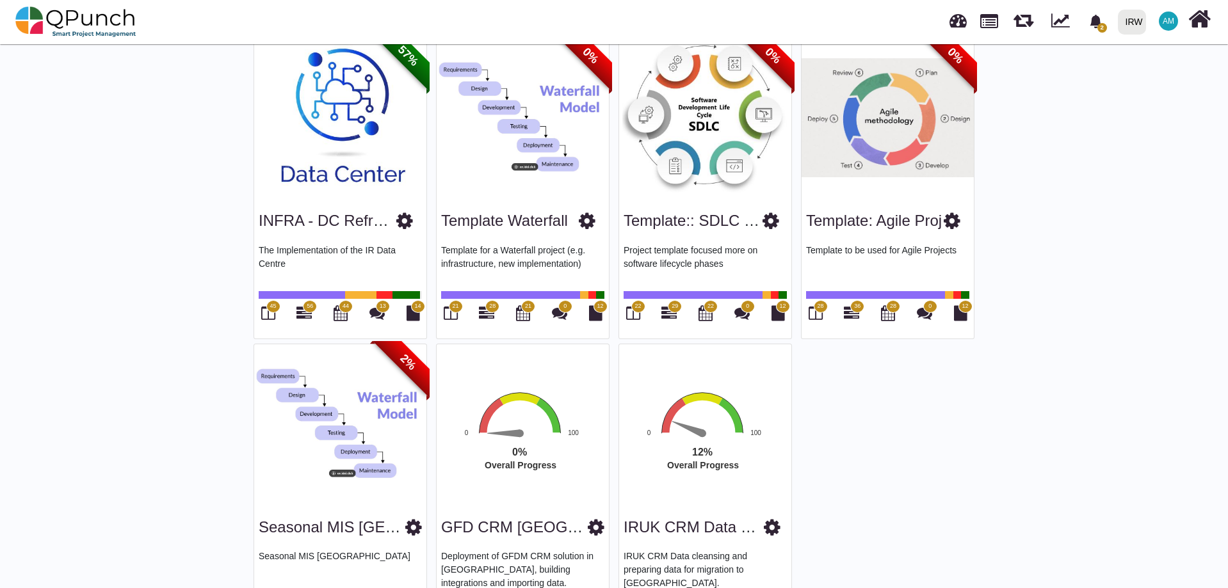
scroll to position [2315, 0]
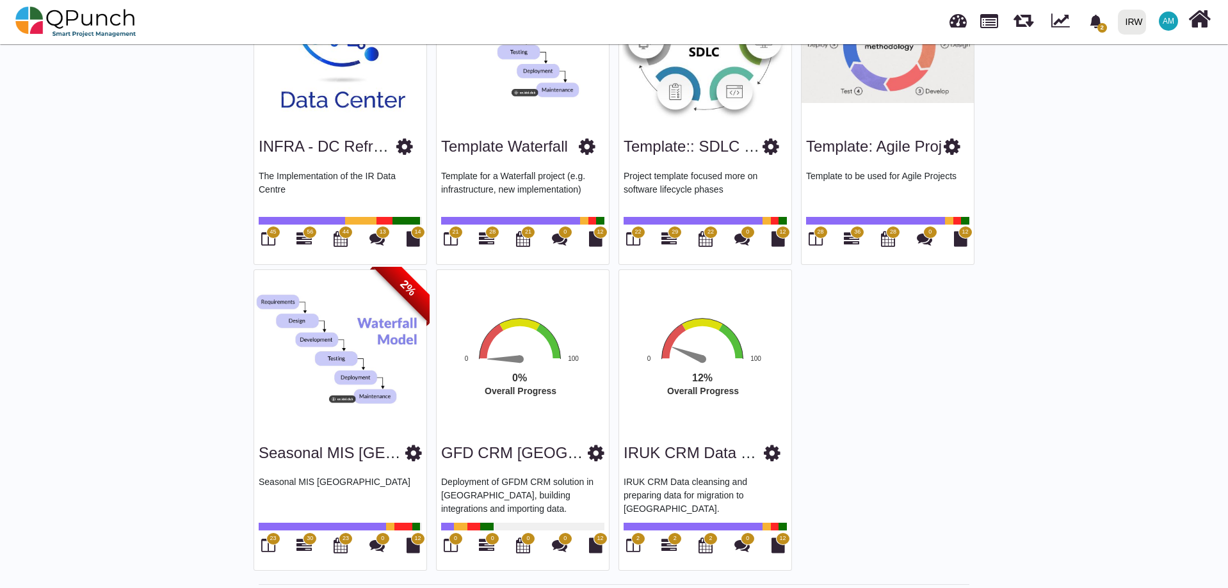
click at [581, 140] on icon at bounding box center [587, 146] width 17 height 19
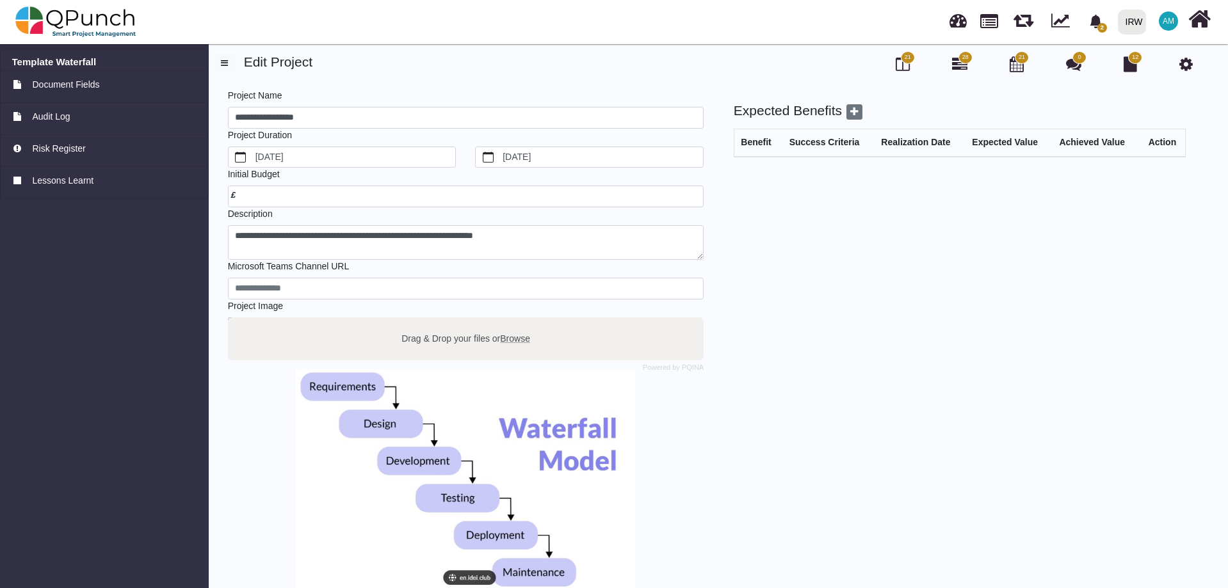
click at [1184, 65] on icon at bounding box center [1185, 63] width 13 height 15
